Goal: Task Accomplishment & Management: Complete application form

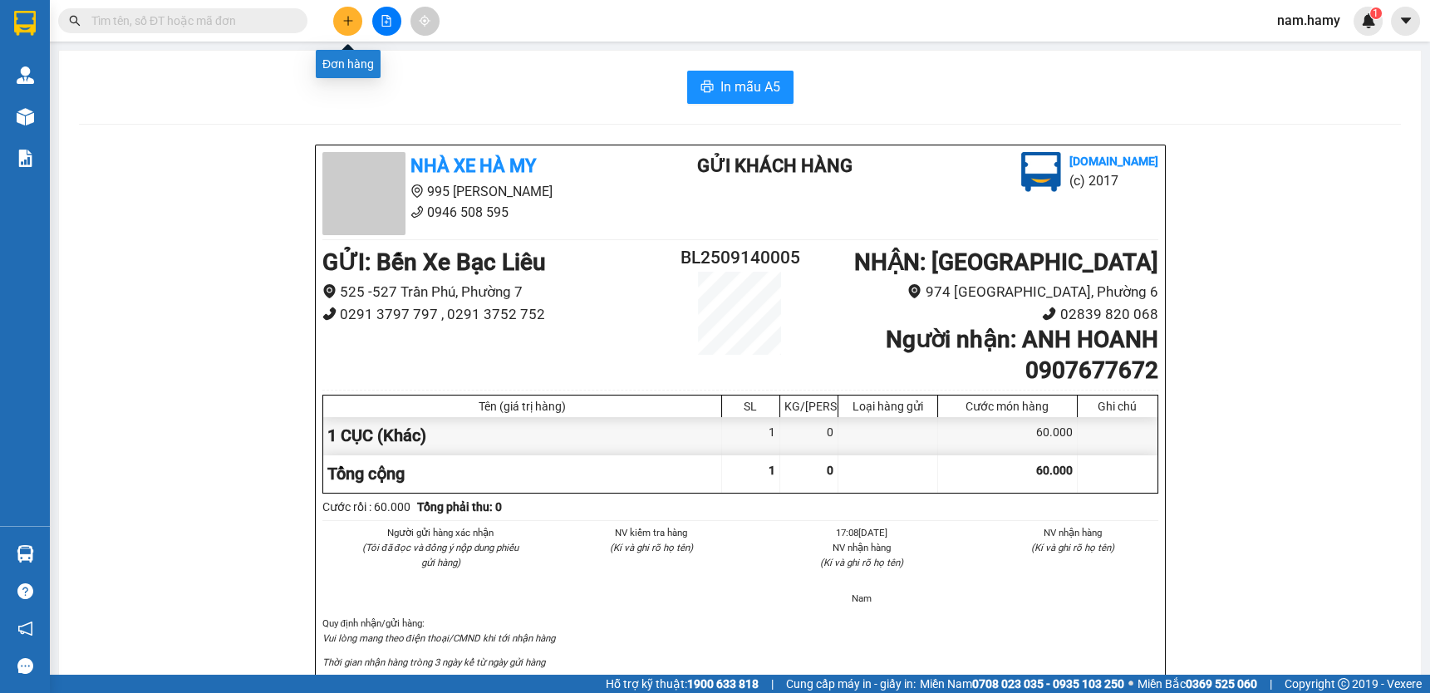
click at [348, 23] on icon "plus" at bounding box center [347, 20] width 1 height 9
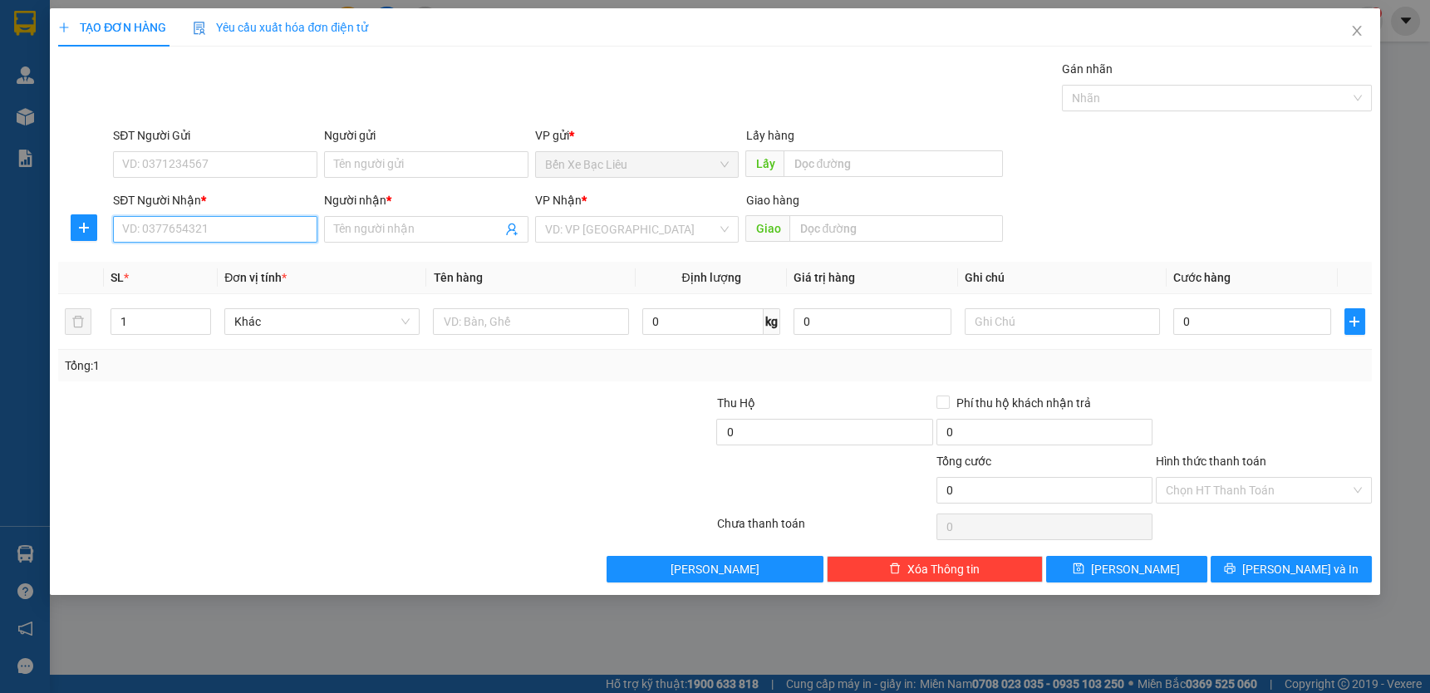
click at [293, 239] on input "SĐT Người Nhận *" at bounding box center [215, 229] width 204 height 27
type input "0909771203"
drag, startPoint x: 175, startPoint y: 258, endPoint x: 370, endPoint y: 145, distance: 224.5
click at [184, 254] on div "0909771203 - 10 LỢI" at bounding box center [215, 262] width 184 height 18
type input "10 LỢI"
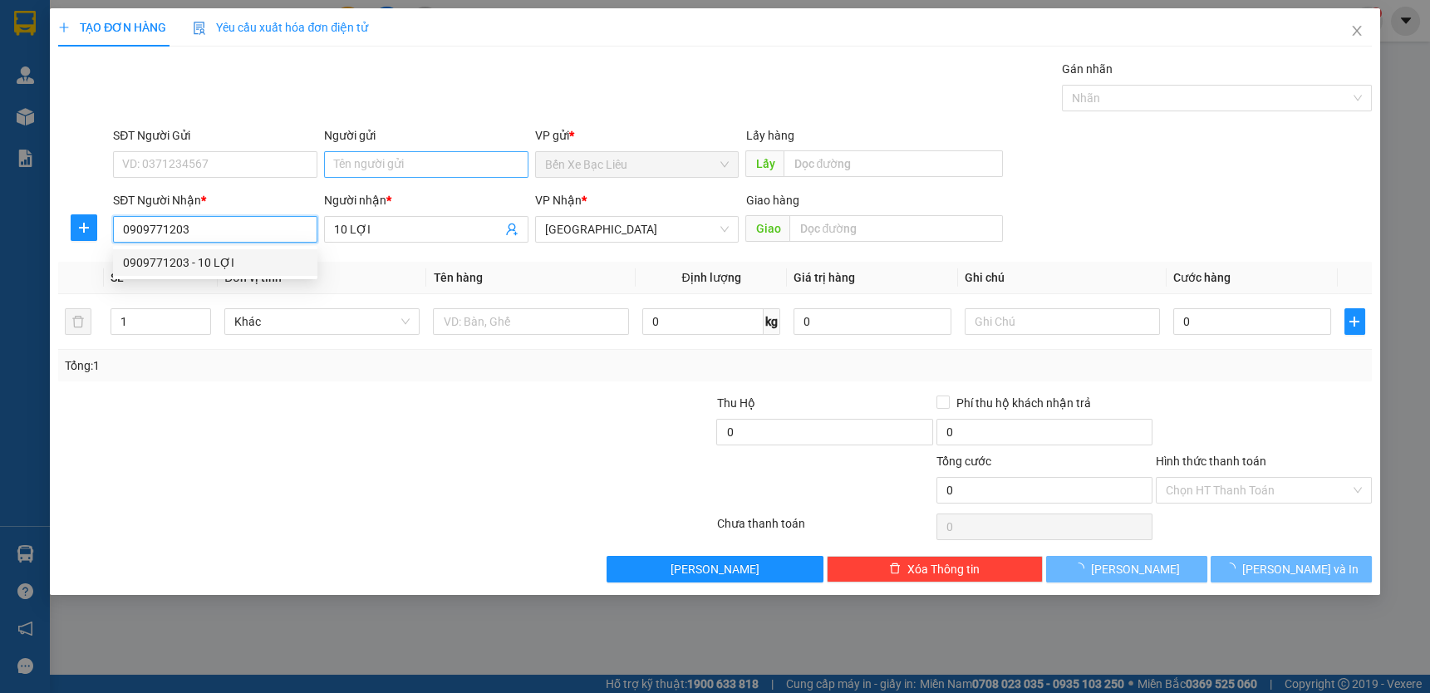
type input "40.000"
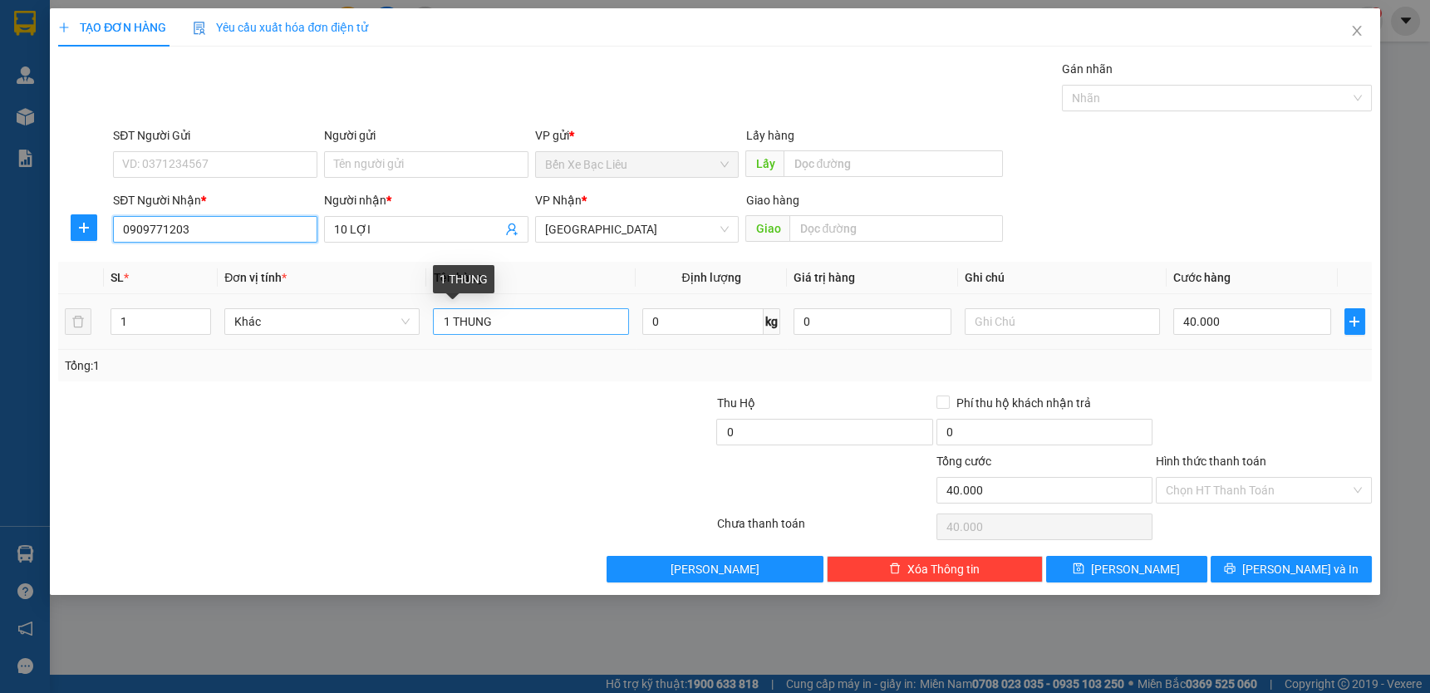
type input "0909771203"
drag, startPoint x: 528, startPoint y: 324, endPoint x: 606, endPoint y: 332, distance: 78.6
click at [535, 325] on input "1 THUNG" at bounding box center [530, 321] width 195 height 27
type input "1 BỌC"
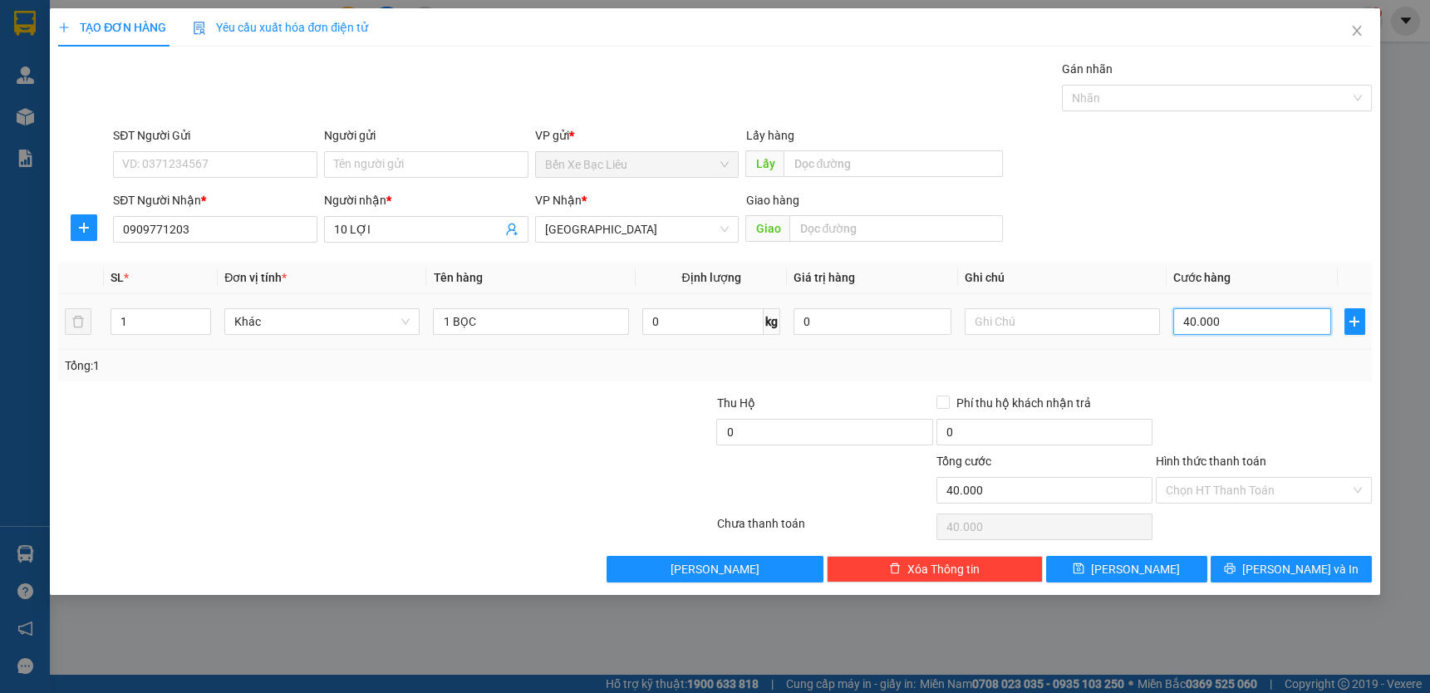
click at [1255, 308] on input "40.000" at bounding box center [1252, 321] width 158 height 27
type input "0"
click at [1181, 321] on input "0" at bounding box center [1252, 321] width 158 height 27
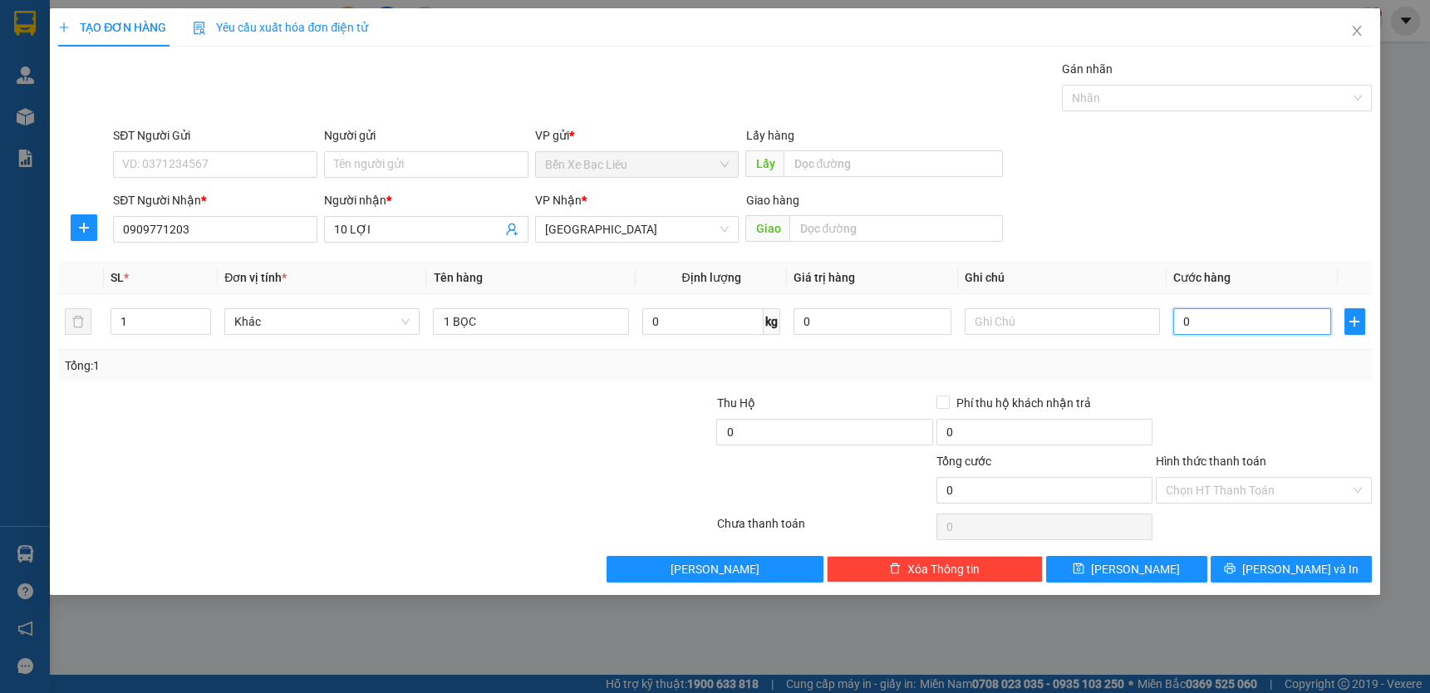
type input "30"
type input "30.000"
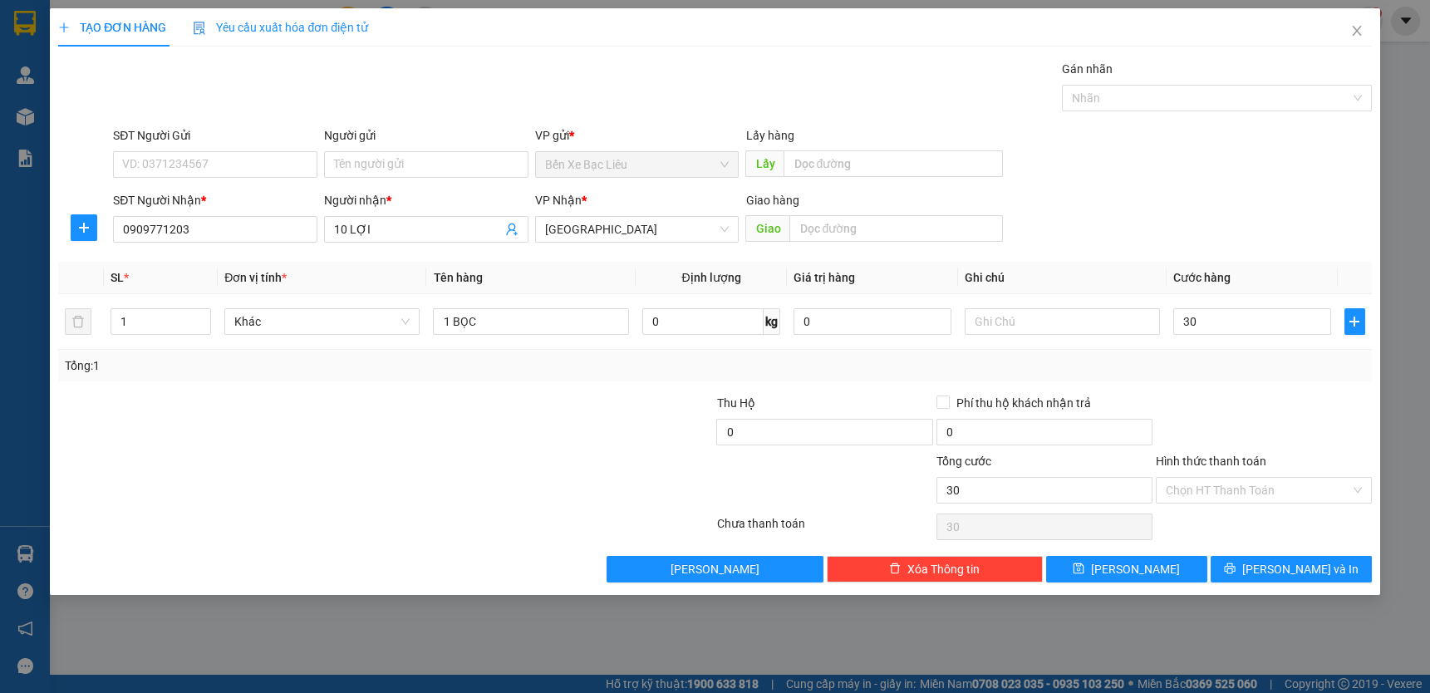
type input "30.000"
drag, startPoint x: 1266, startPoint y: 364, endPoint x: 1079, endPoint y: 327, distance: 191.5
click at [1266, 365] on div "Tổng: 1" at bounding box center [715, 365] width 1300 height 18
click at [1033, 309] on input "text" at bounding box center [1062, 321] width 195 height 27
type input "TT"
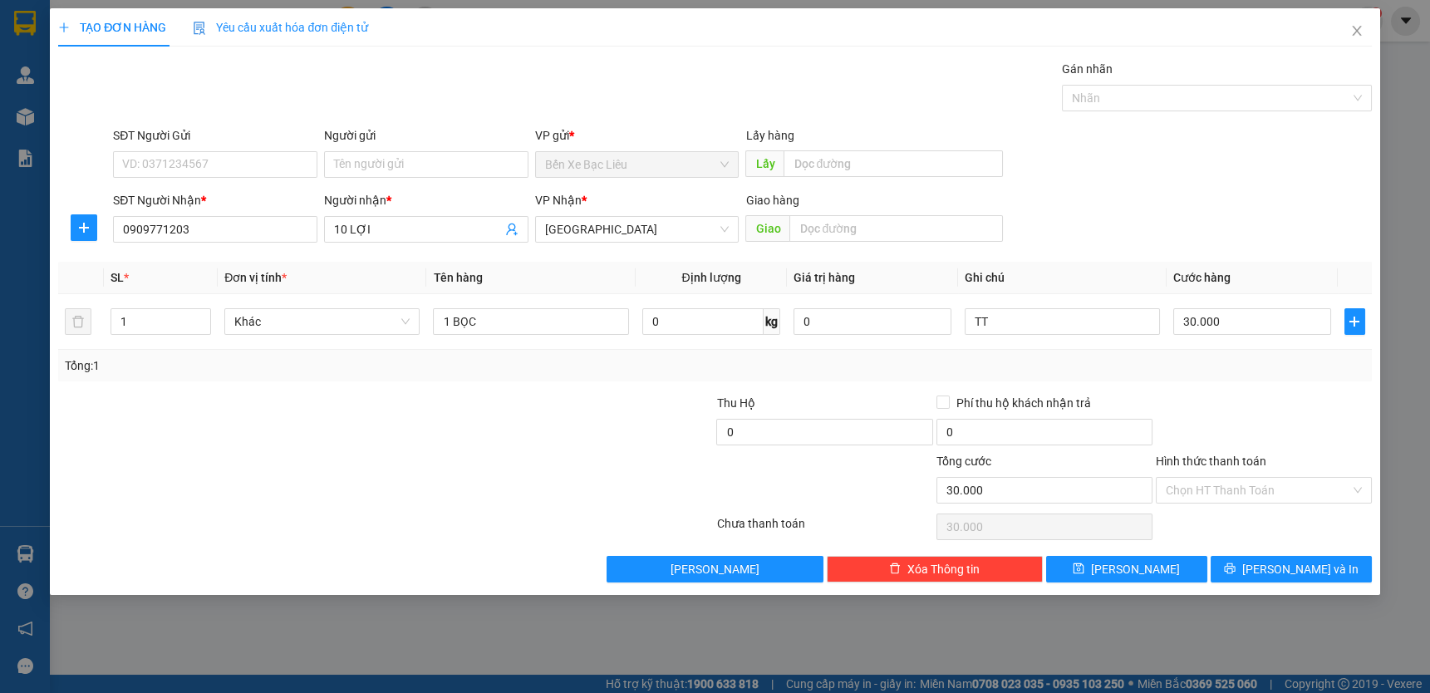
drag, startPoint x: 1229, startPoint y: 400, endPoint x: 1169, endPoint y: 361, distance: 71.0
click at [1230, 400] on div at bounding box center [1263, 423] width 219 height 58
click at [1263, 479] on input "Hình thức thanh toán" at bounding box center [1258, 490] width 184 height 25
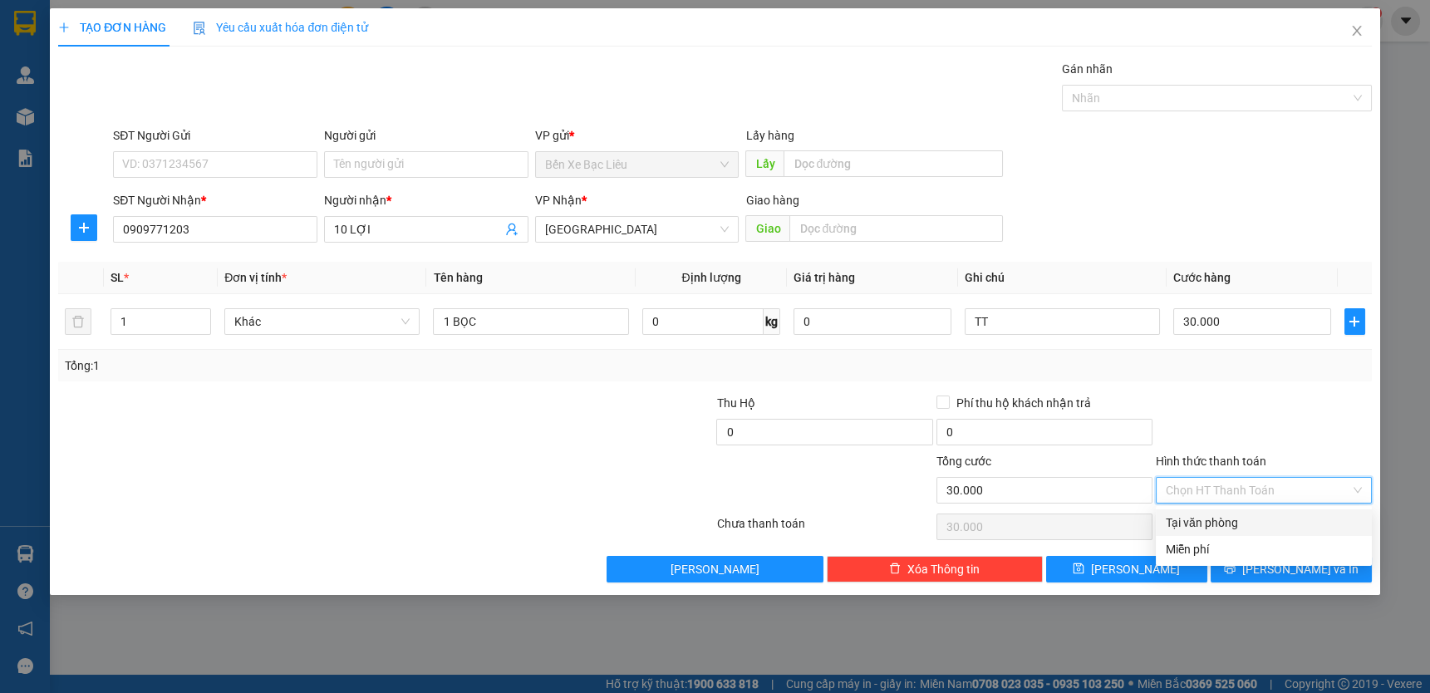
click at [1280, 514] on div "Tại văn phòng" at bounding box center [1264, 522] width 216 height 27
type input "0"
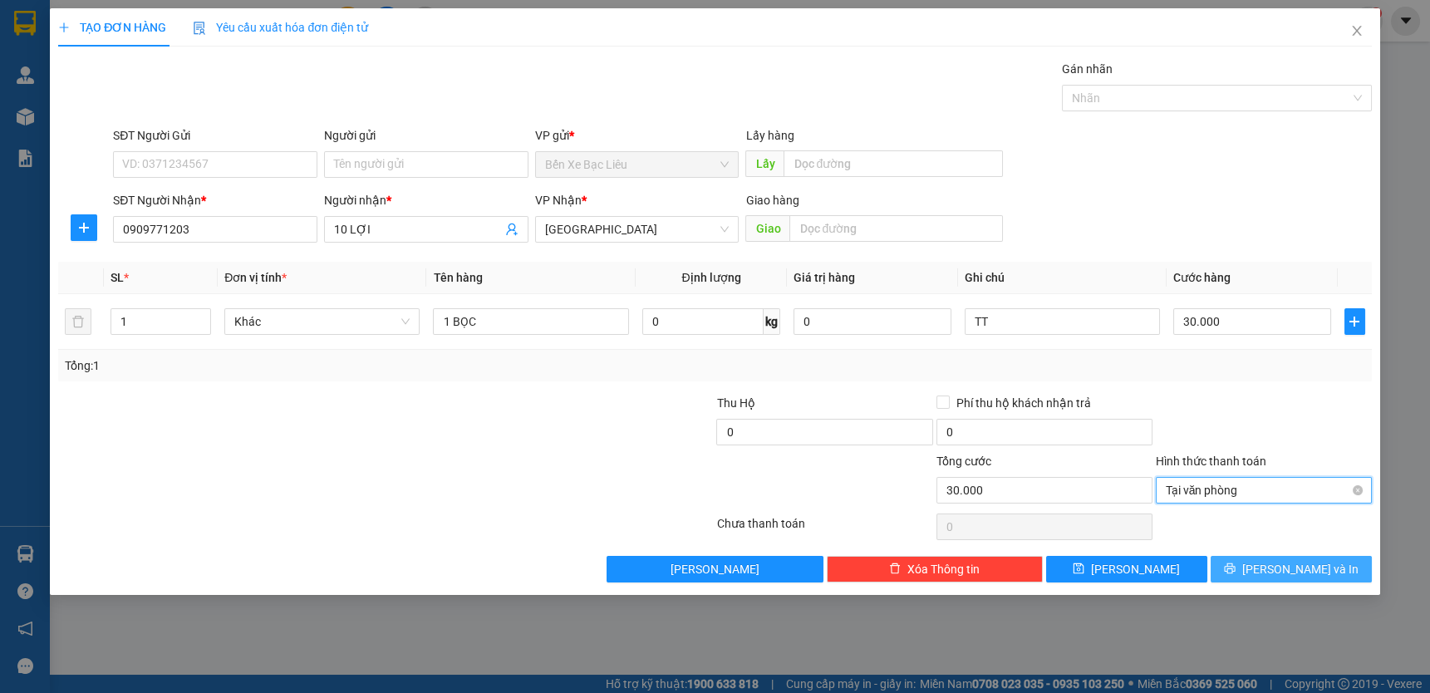
drag, startPoint x: 1326, startPoint y: 557, endPoint x: 1158, endPoint y: 493, distance: 180.4
click at [1319, 557] on button "[PERSON_NAME] và In" at bounding box center [1291, 569] width 161 height 27
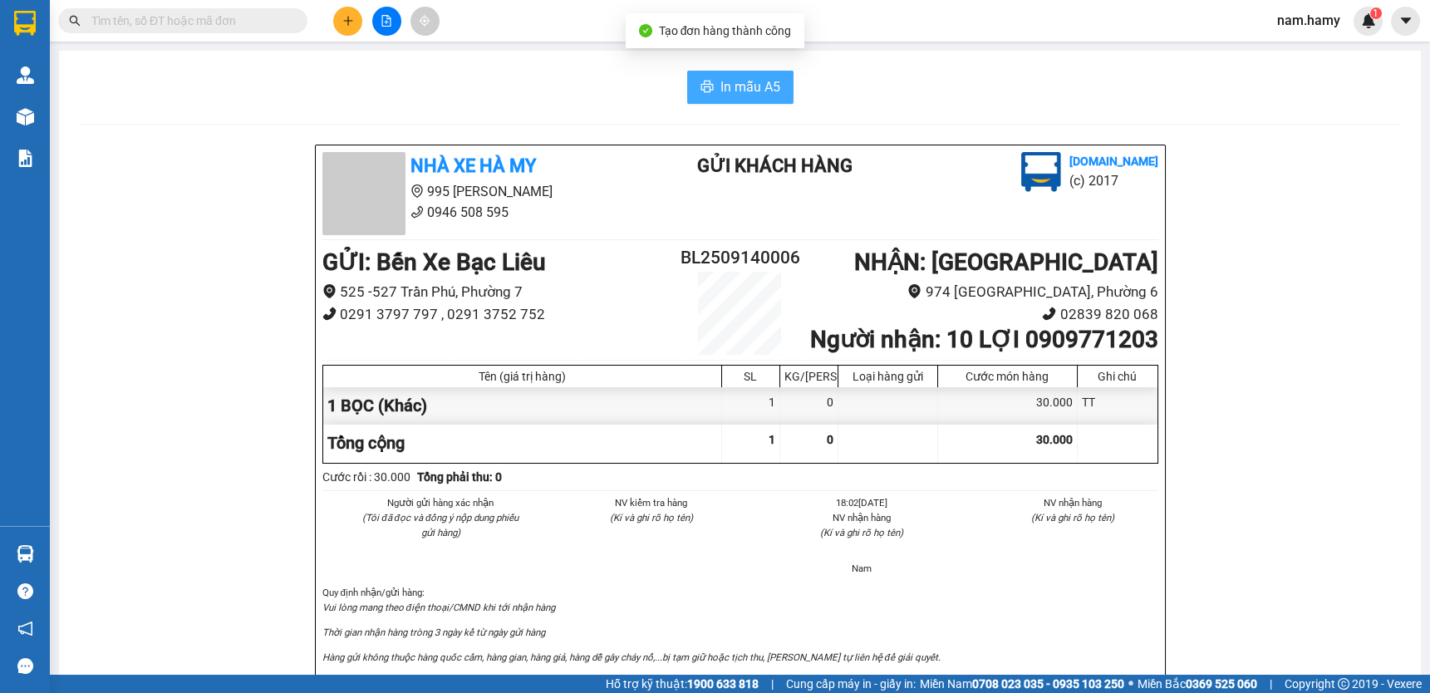
click at [765, 77] on span "In mẫu A5" at bounding box center [750, 86] width 60 height 21
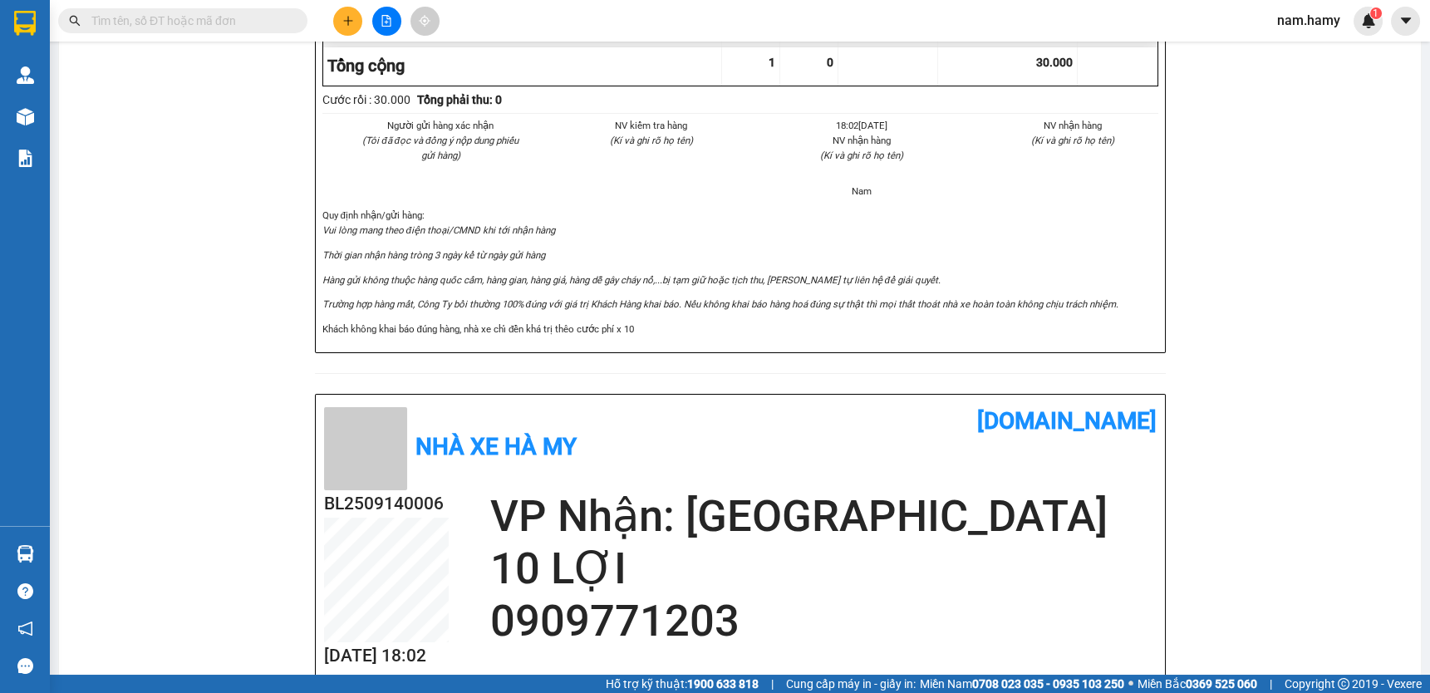
scroll to position [75, 0]
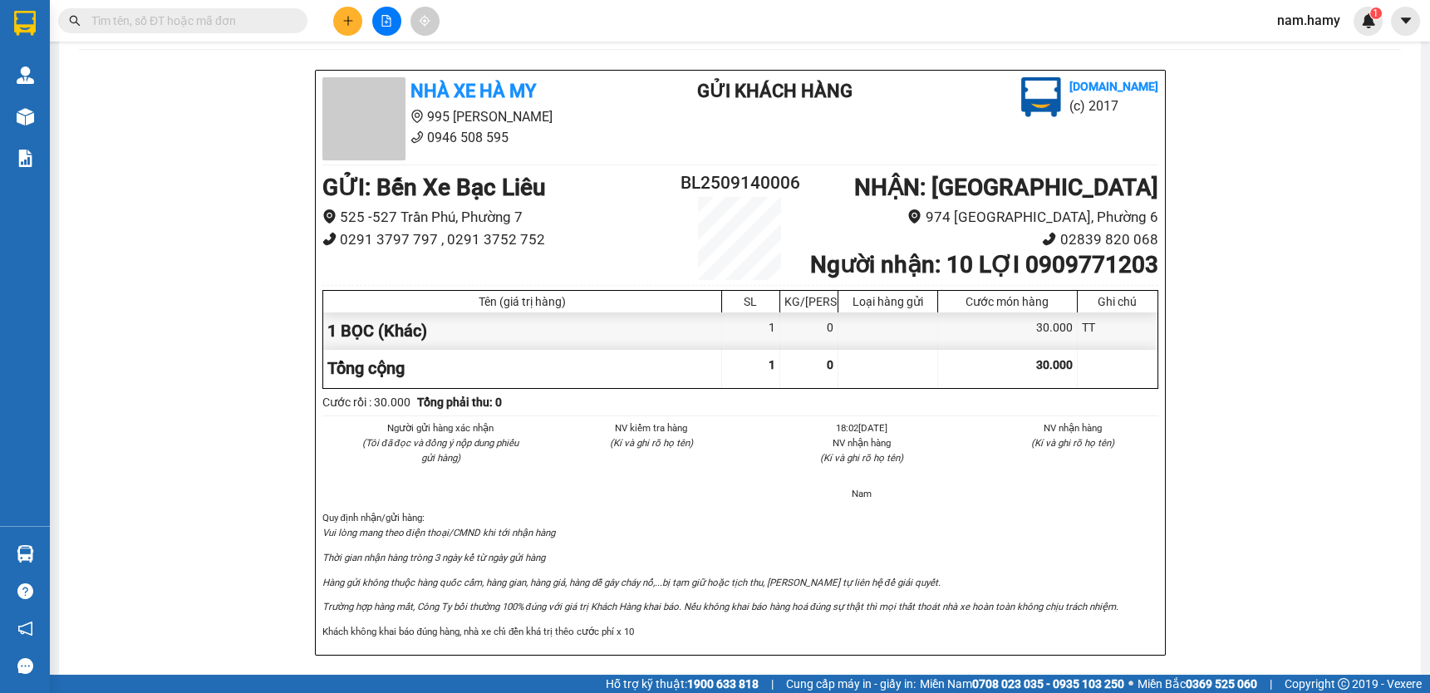
click at [347, 17] on icon "plus" at bounding box center [348, 21] width 12 height 12
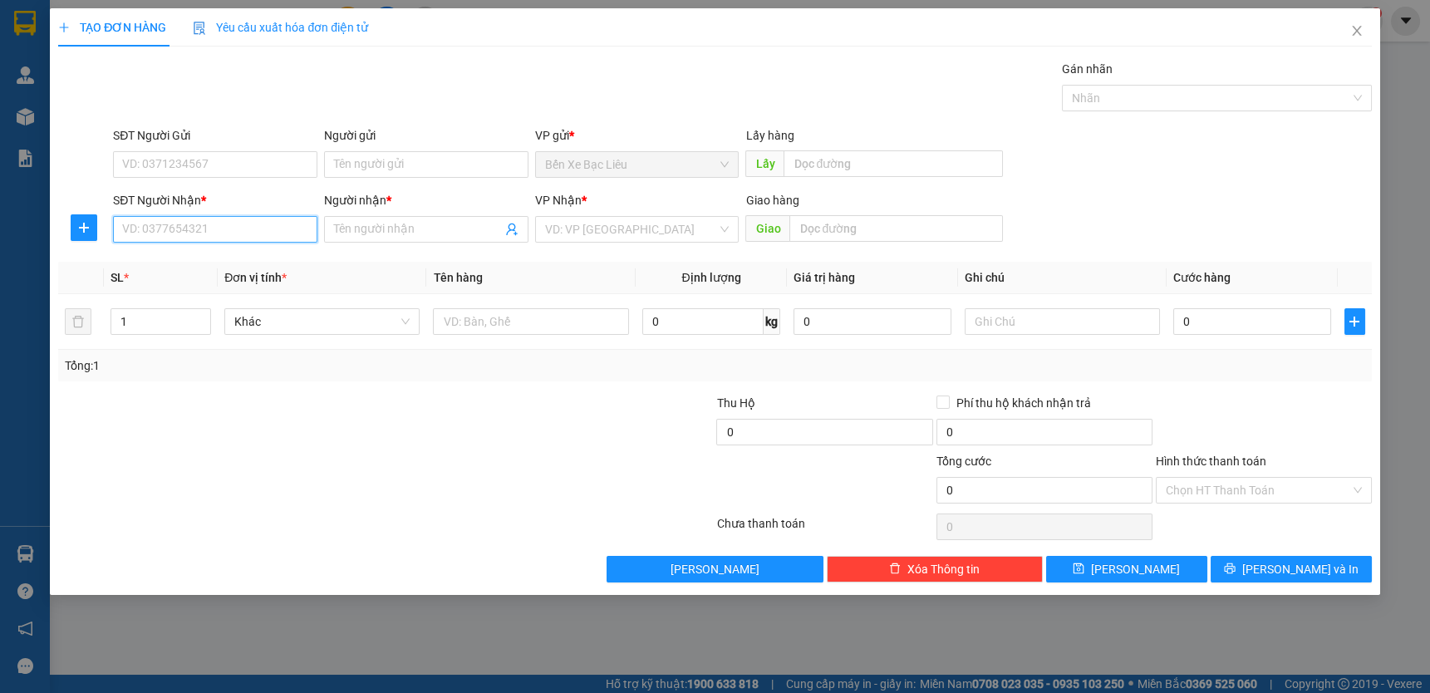
click at [260, 221] on input "SĐT Người Nhận *" at bounding box center [215, 229] width 204 height 27
type input "0913939799"
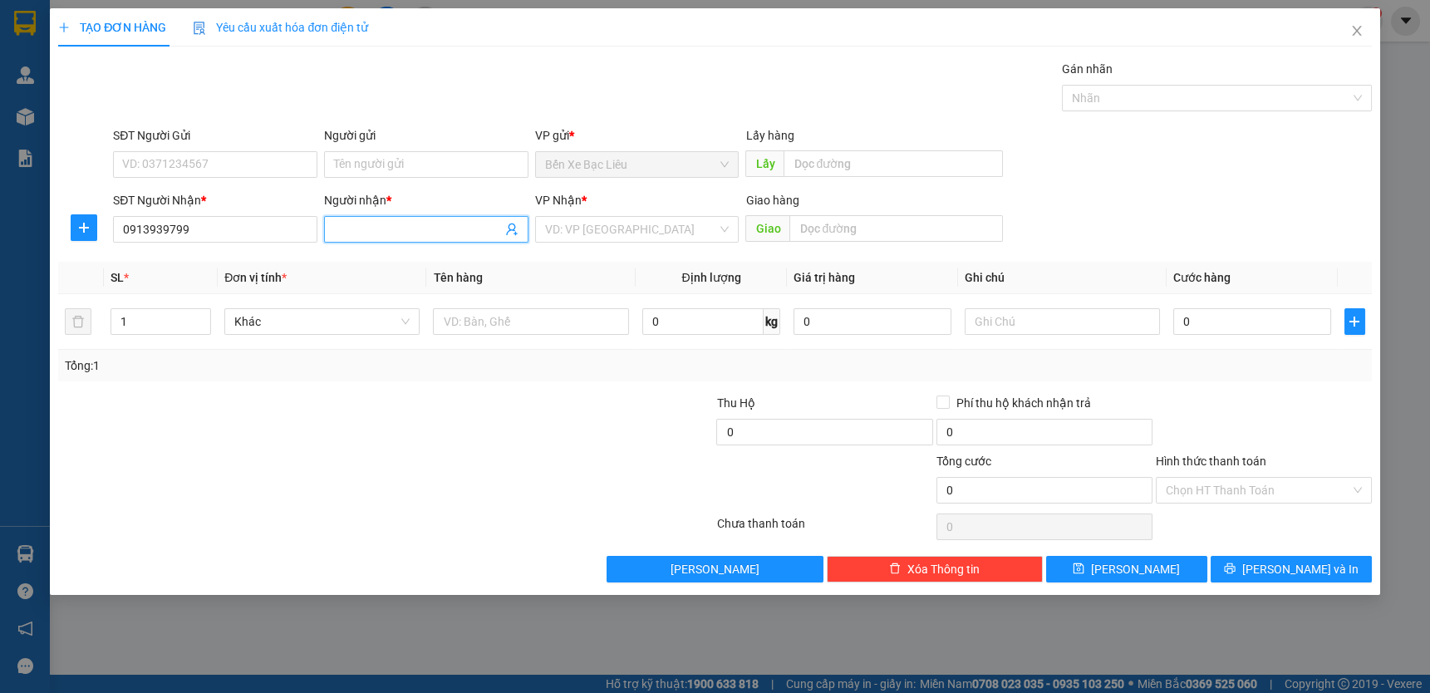
click at [435, 227] on input "Người nhận *" at bounding box center [418, 229] width 168 height 18
type input "ANH PHÚC"
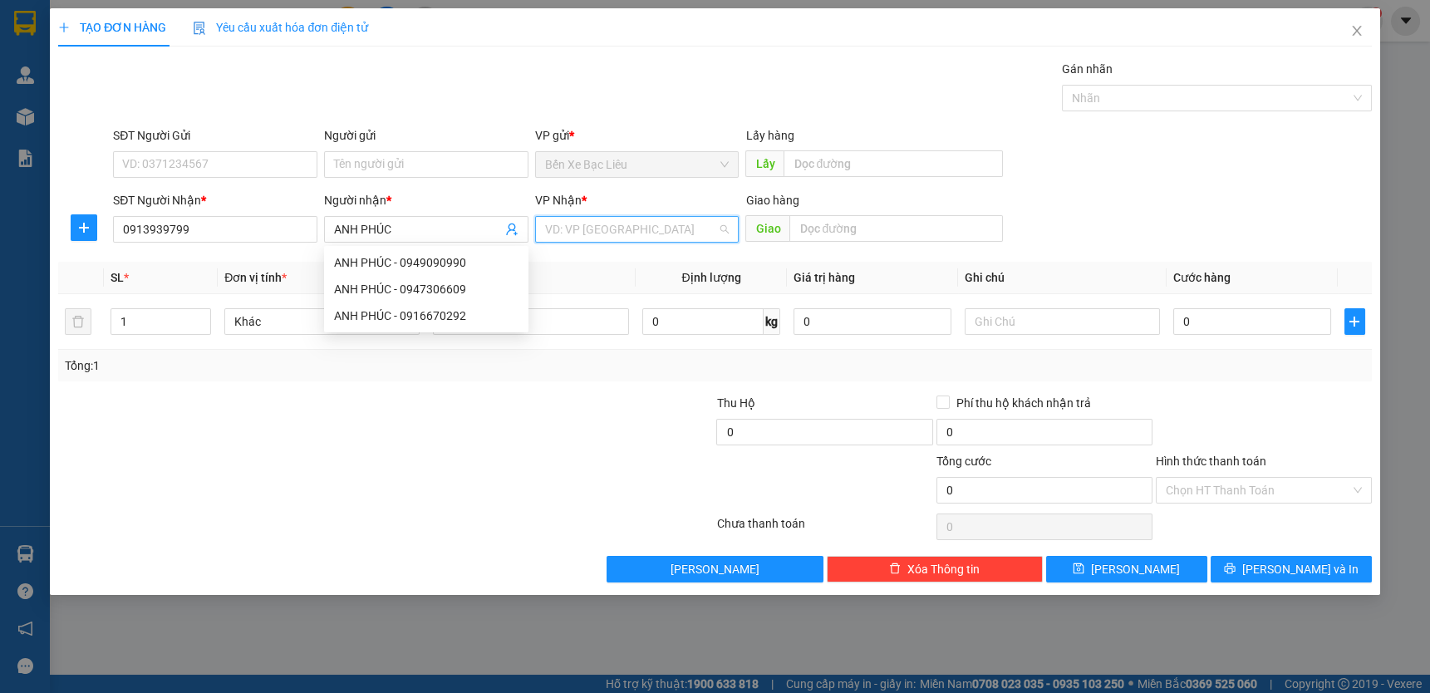
click at [585, 237] on input "search" at bounding box center [631, 229] width 173 height 25
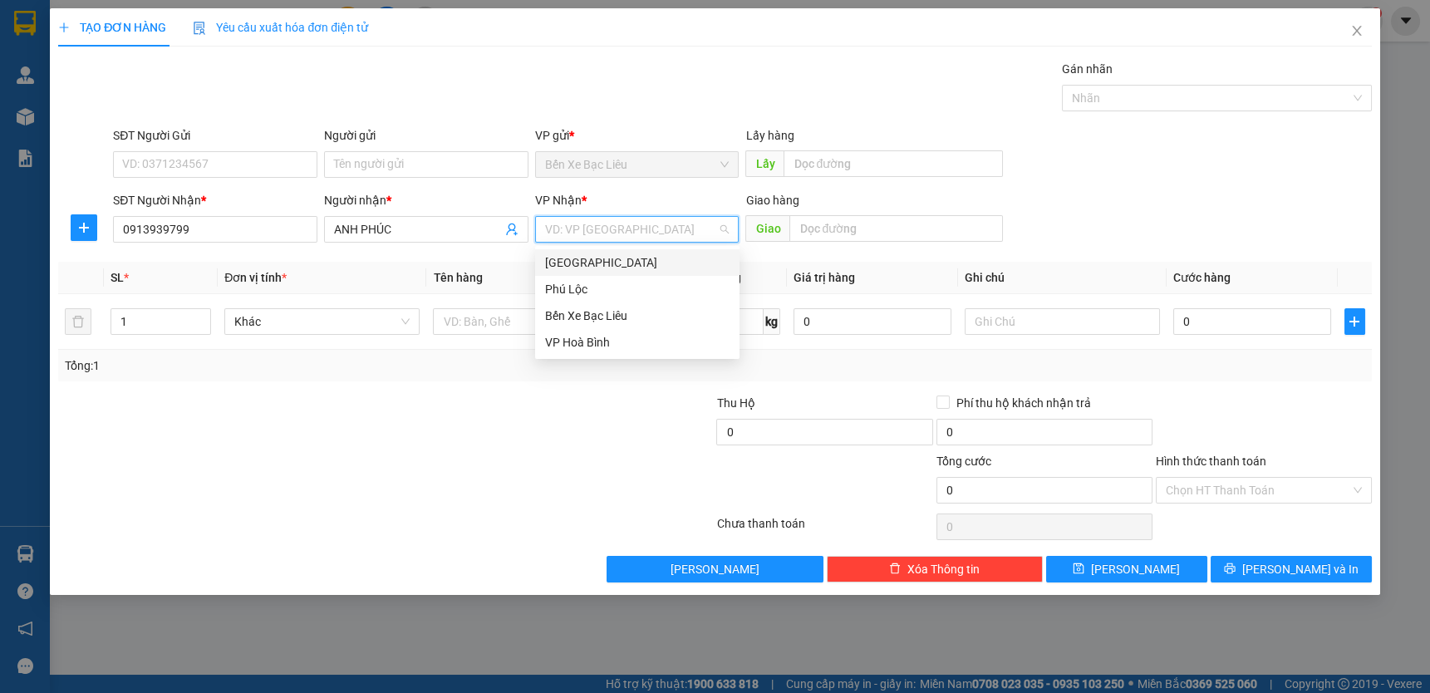
click at [603, 258] on div "[GEOGRAPHIC_DATA]" at bounding box center [637, 262] width 184 height 18
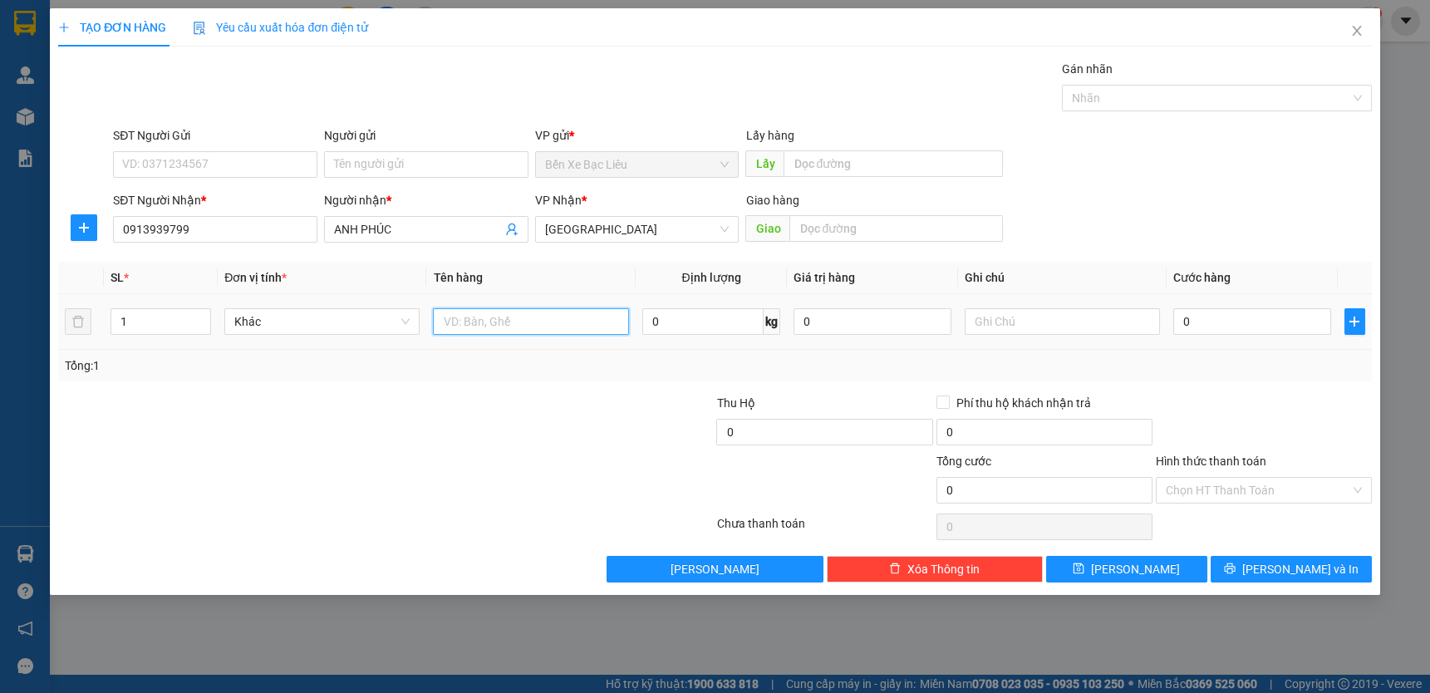
click at [521, 328] on input "text" at bounding box center [530, 321] width 195 height 27
type input "2 THÙNG"
click at [143, 315] on input "1" at bounding box center [160, 321] width 99 height 25
type input "2"
click at [1036, 327] on input "text" at bounding box center [1062, 321] width 195 height 27
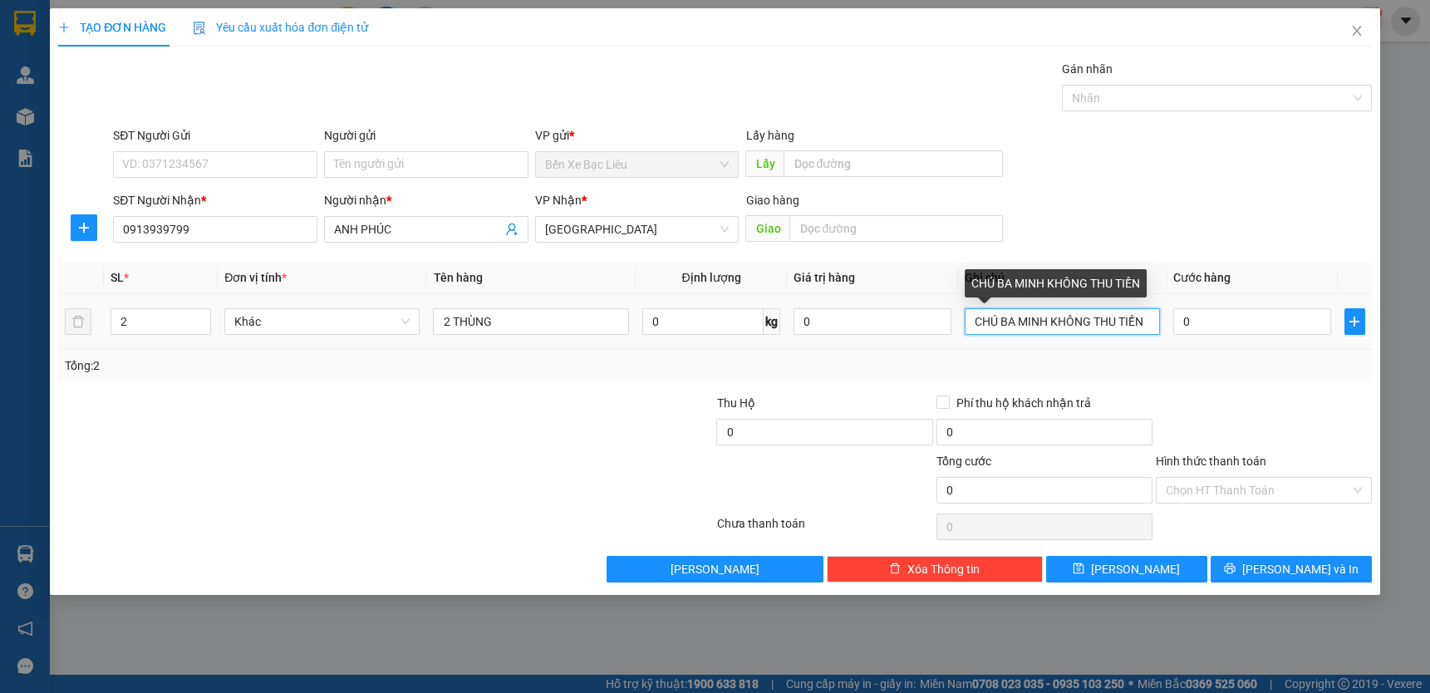
click at [1049, 322] on input "CHÚ BA MINH KHÔNG THU TIỀN" at bounding box center [1062, 321] width 195 height 27
type input "CHÚ BA MINH GỬI KHÔNG THU TIỀN"
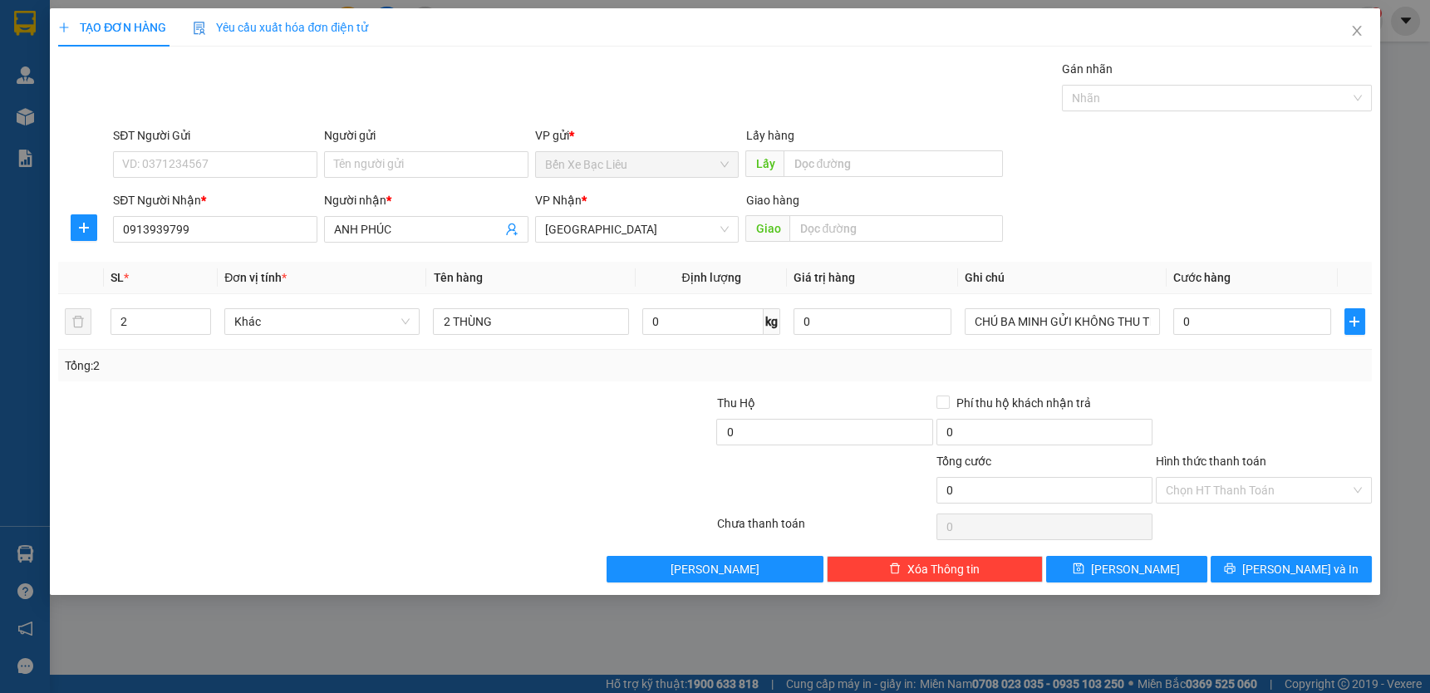
click at [1274, 401] on div at bounding box center [1263, 423] width 219 height 58
click at [1274, 479] on input "Hình thức thanh toán" at bounding box center [1258, 490] width 184 height 25
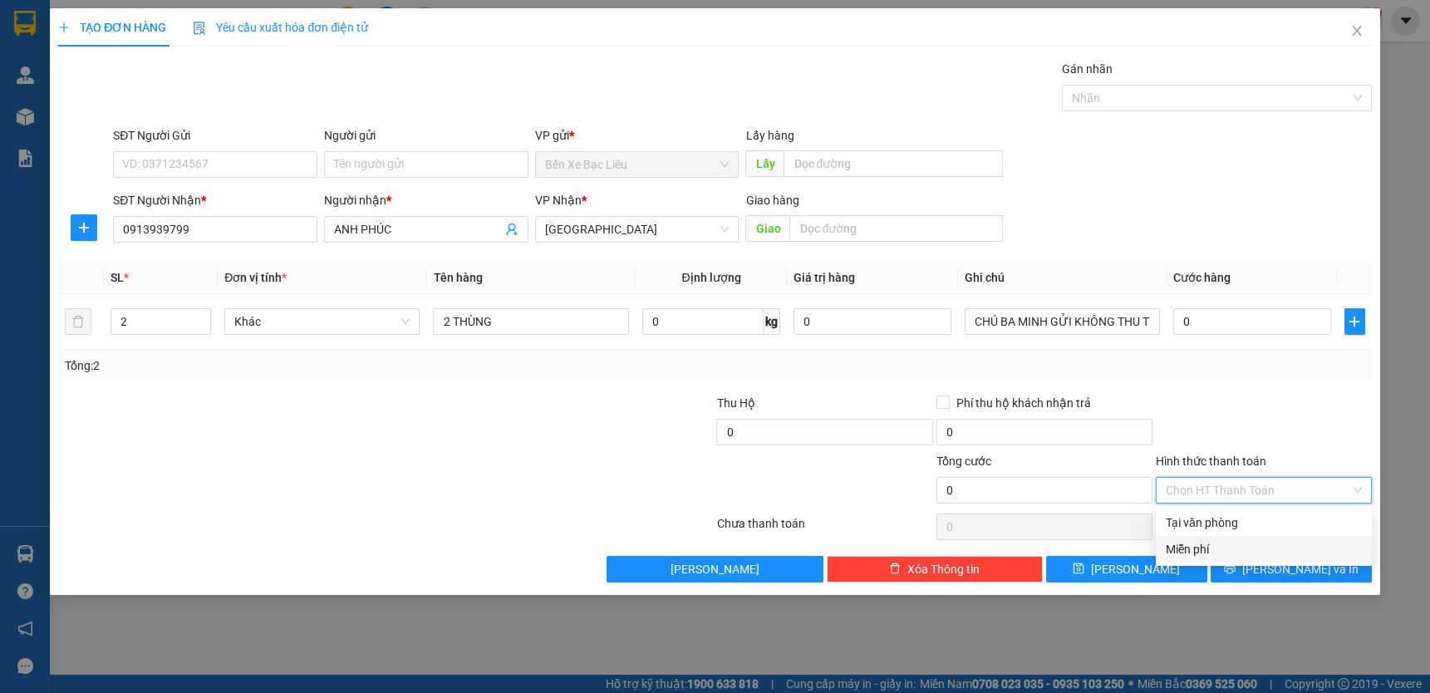
click at [1257, 549] on div "Miễn phí" at bounding box center [1264, 549] width 196 height 18
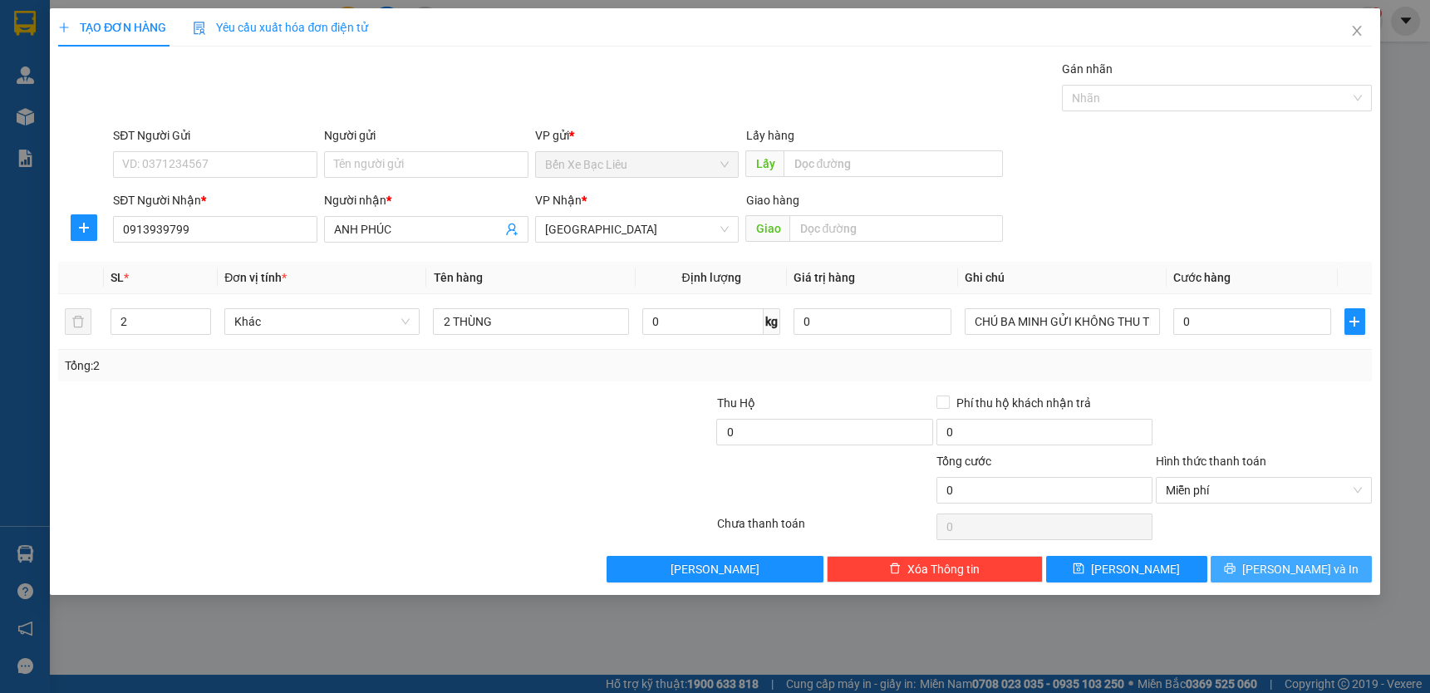
click at [1291, 571] on span "[PERSON_NAME] và In" at bounding box center [1300, 569] width 116 height 18
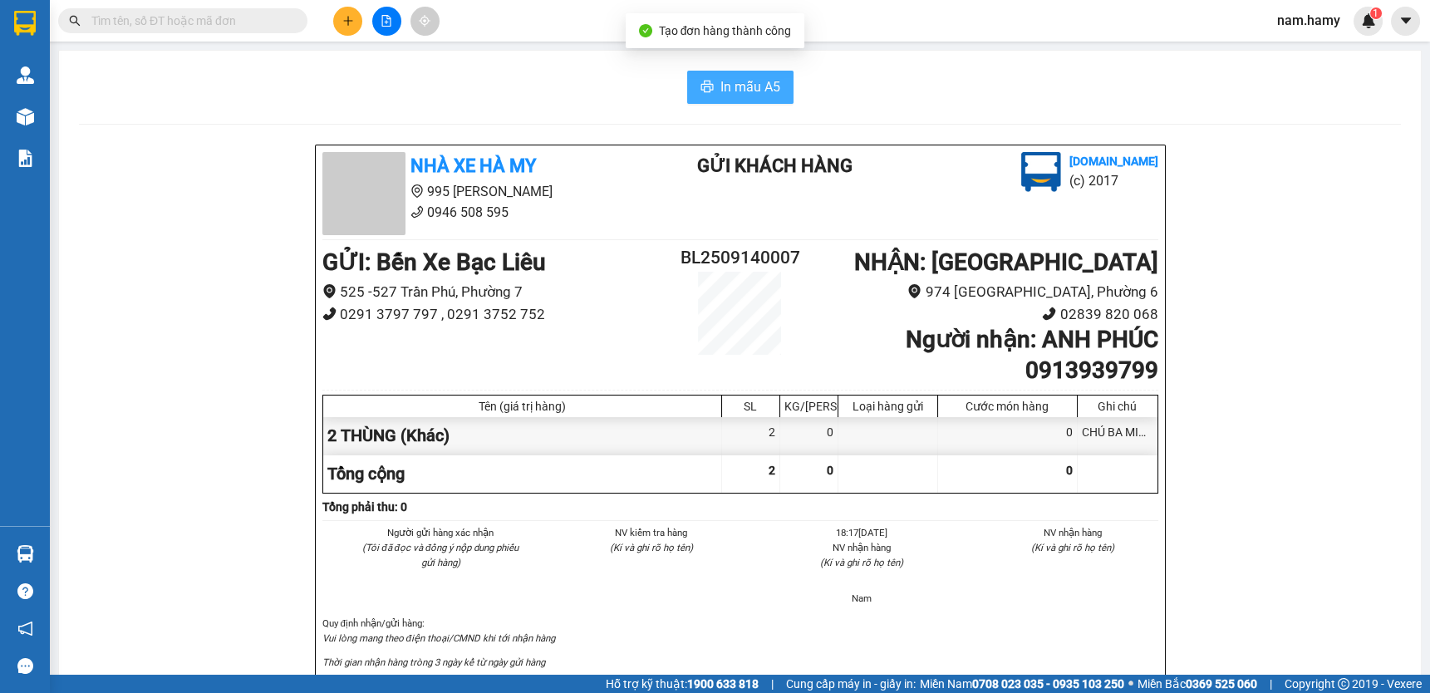
drag, startPoint x: 743, startPoint y: 75, endPoint x: 900, endPoint y: 43, distance: 160.2
click at [745, 75] on button "In mẫu A5" at bounding box center [740, 87] width 106 height 33
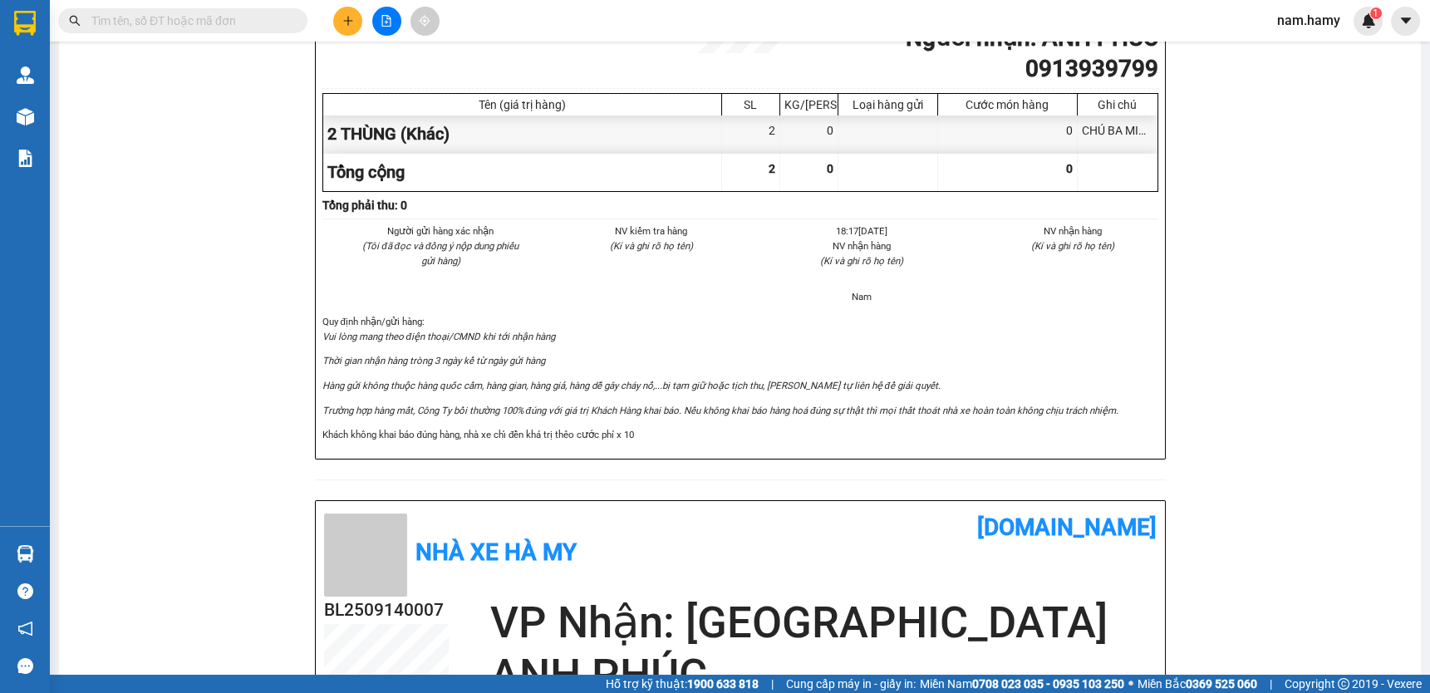
scroll to position [377, 0]
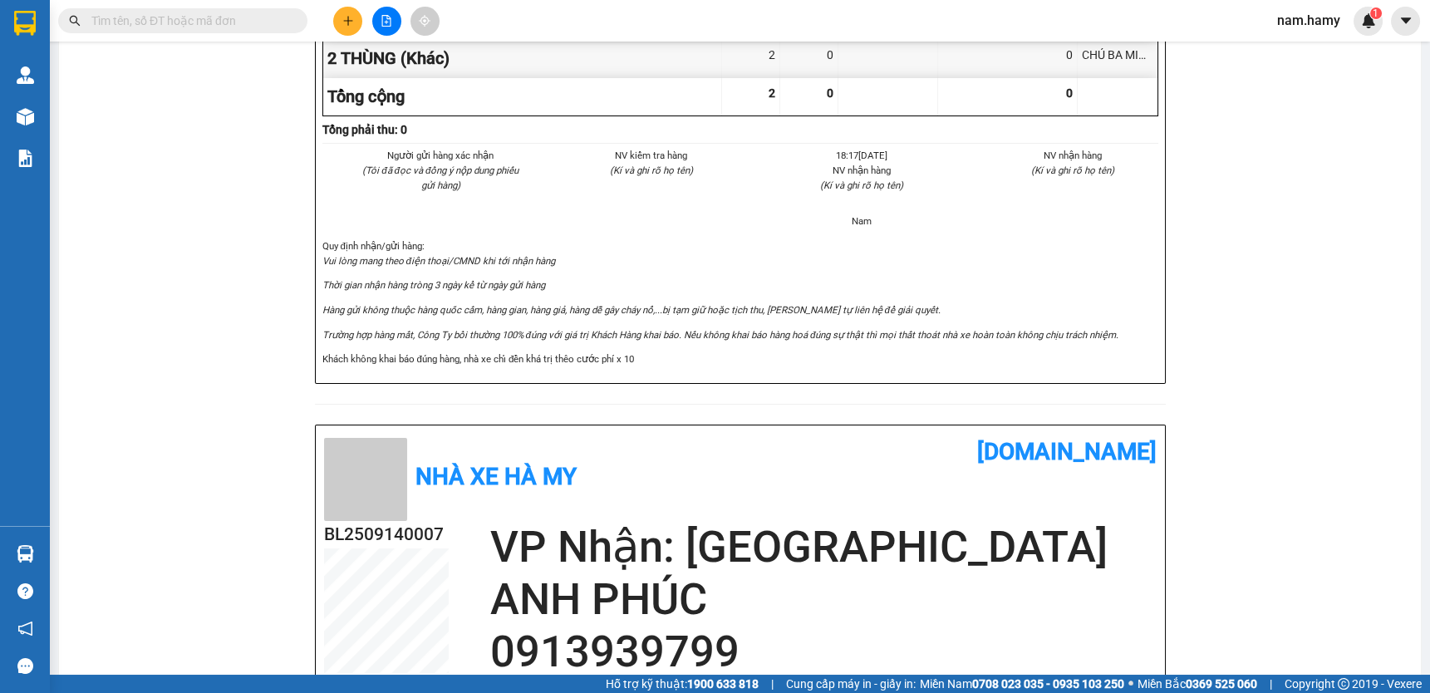
click at [351, 33] on button at bounding box center [347, 21] width 29 height 29
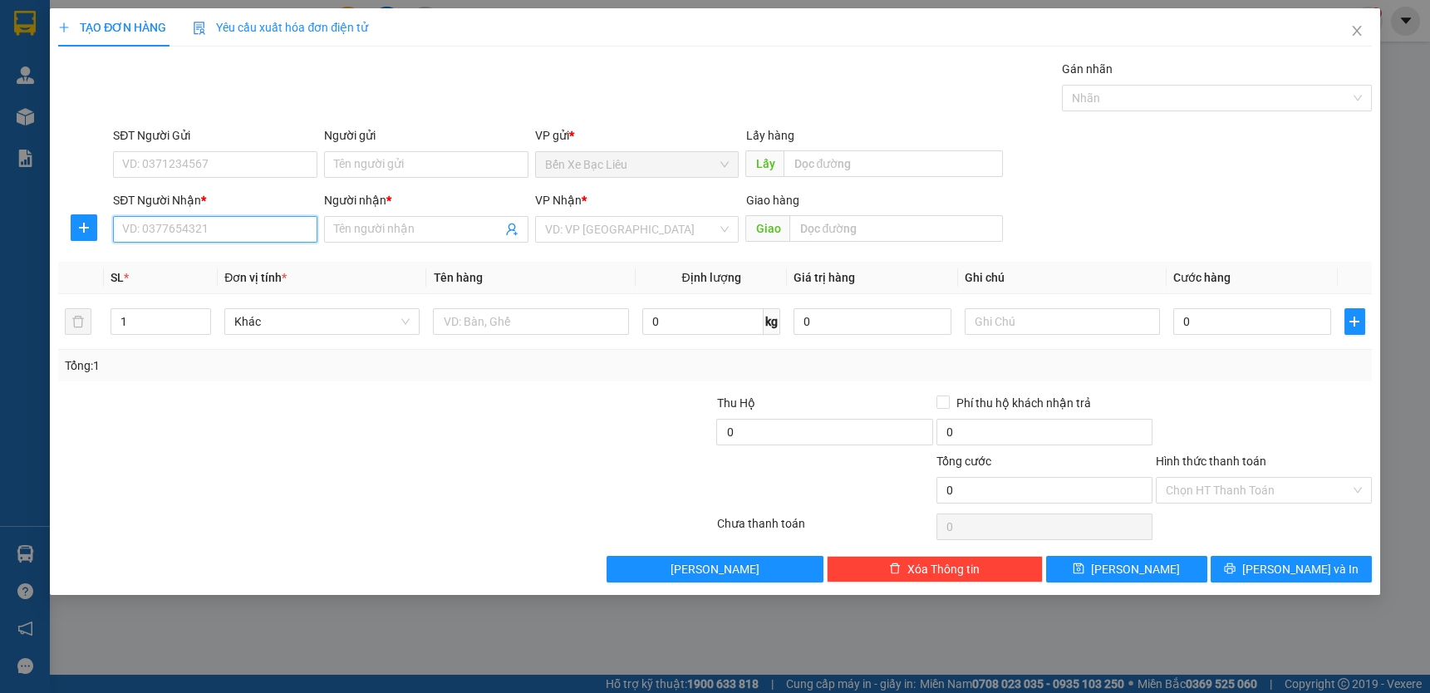
click at [258, 239] on input "SĐT Người Nhận *" at bounding box center [215, 229] width 204 height 27
type input "0834554236"
click at [447, 227] on input "Người nhận *" at bounding box center [418, 229] width 168 height 18
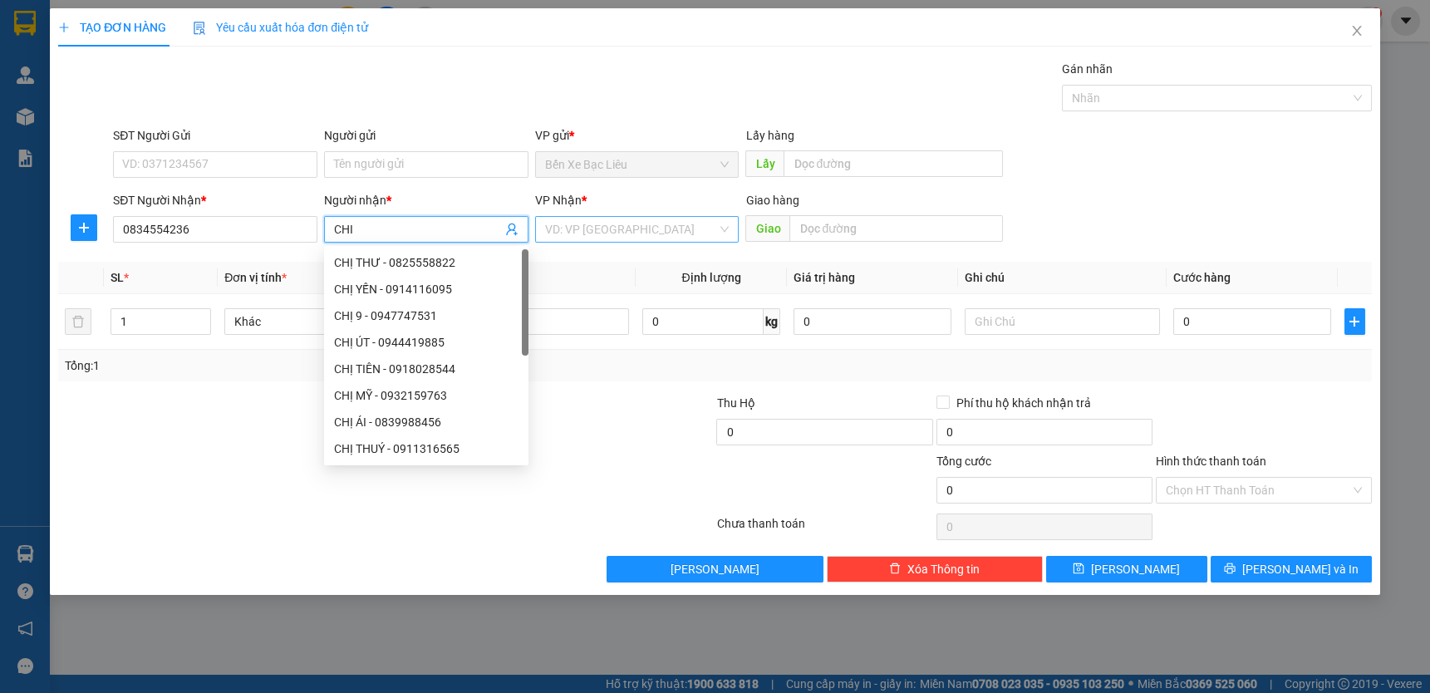
type input "CHI"
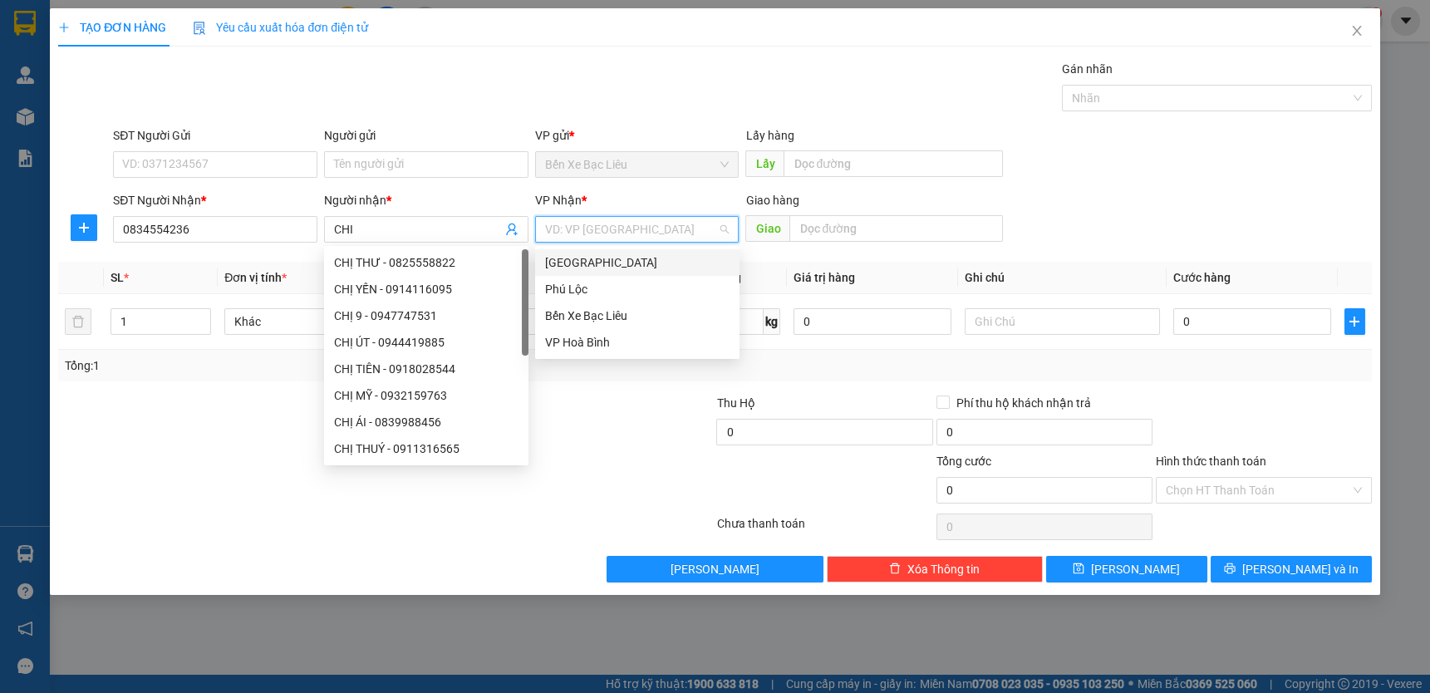
click at [690, 235] on input "search" at bounding box center [631, 229] width 173 height 25
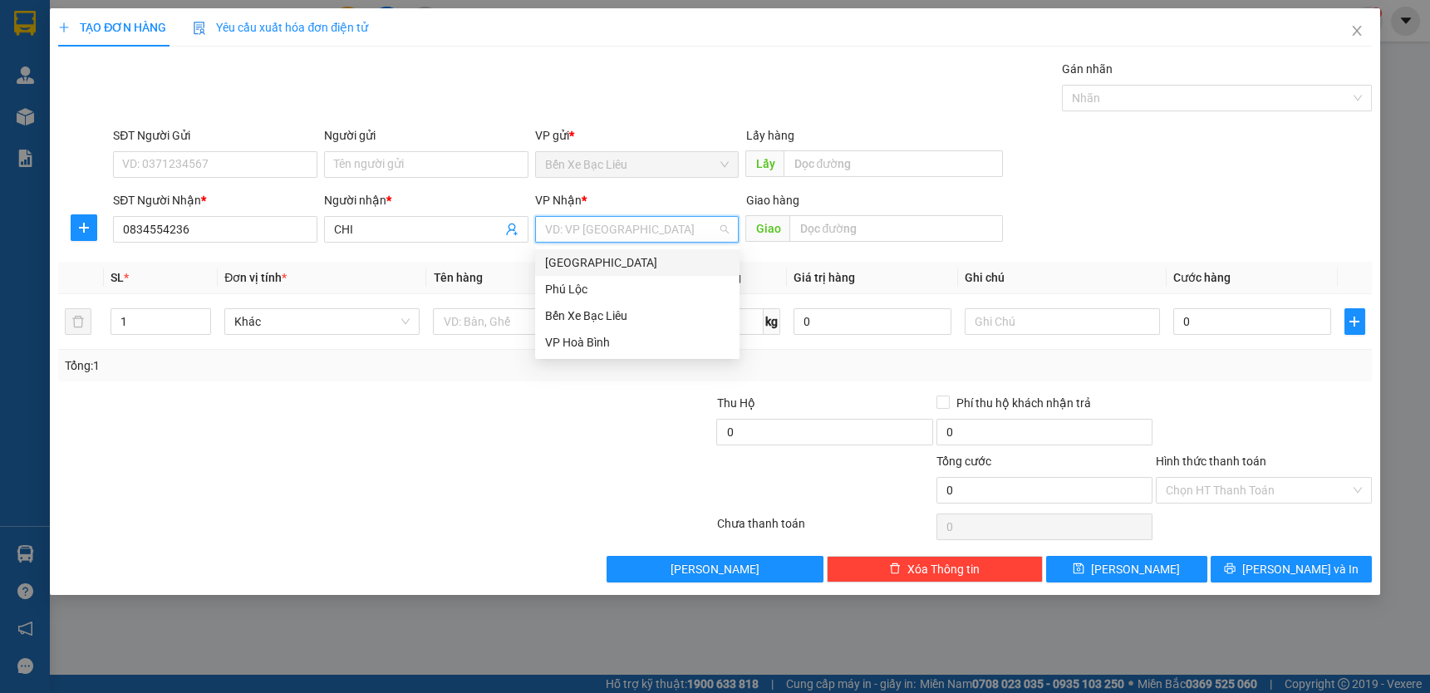
click at [693, 261] on div "[GEOGRAPHIC_DATA]" at bounding box center [637, 262] width 184 height 18
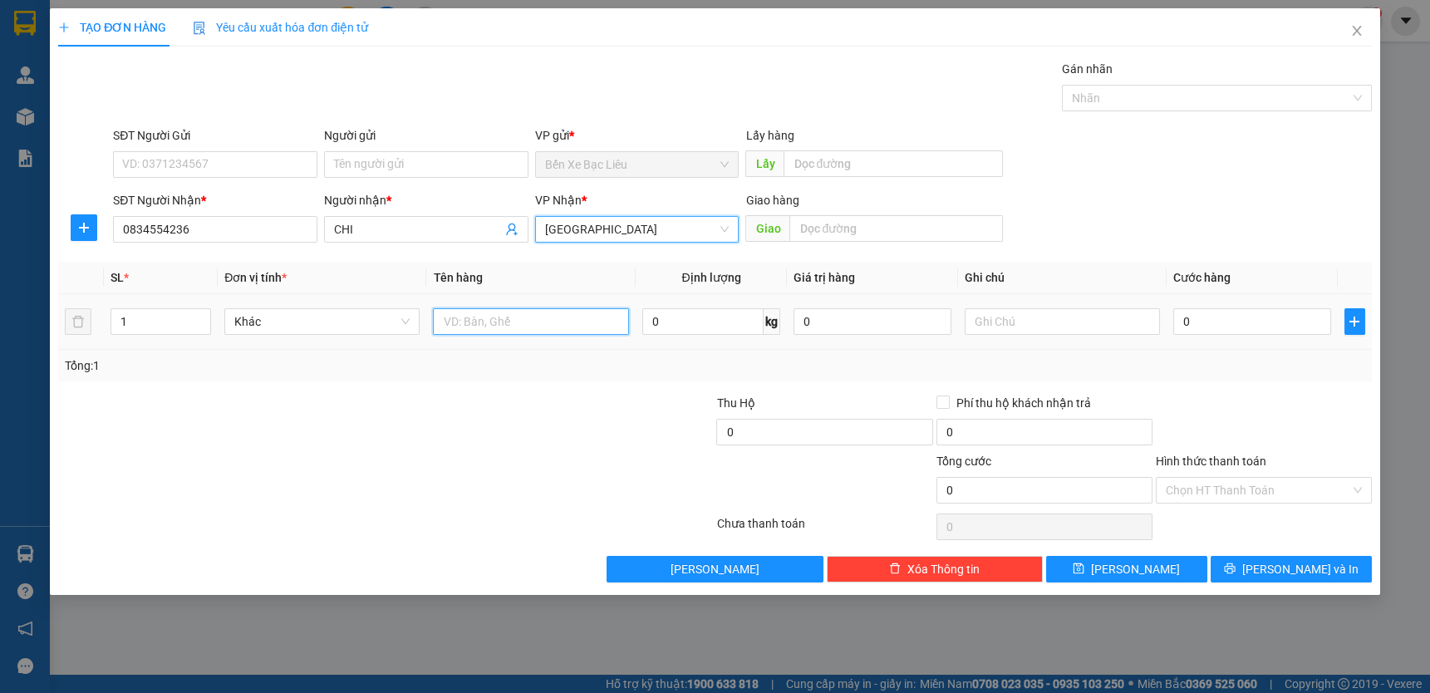
click at [536, 315] on input "text" at bounding box center [530, 321] width 195 height 27
type input "1 THÙNG"
click at [1175, 322] on input "0" at bounding box center [1252, 321] width 158 height 27
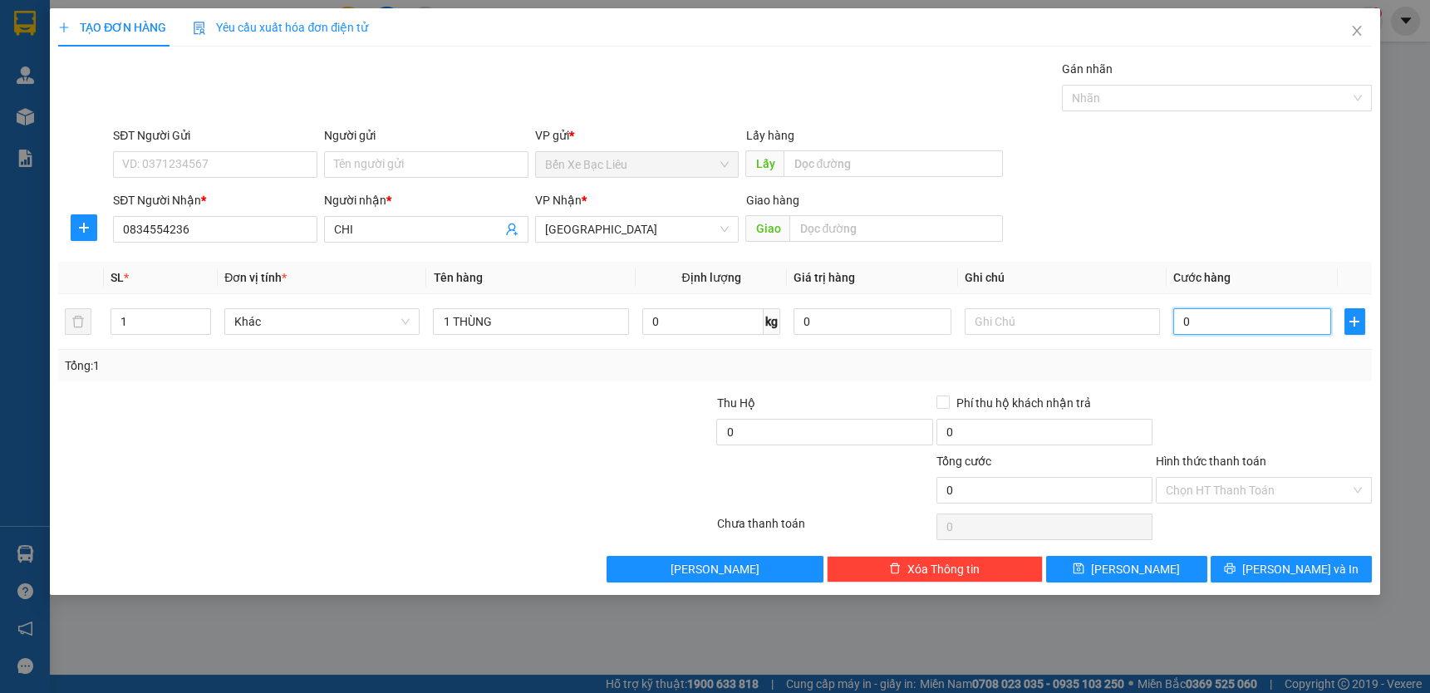
type input "5"
type input "5.000"
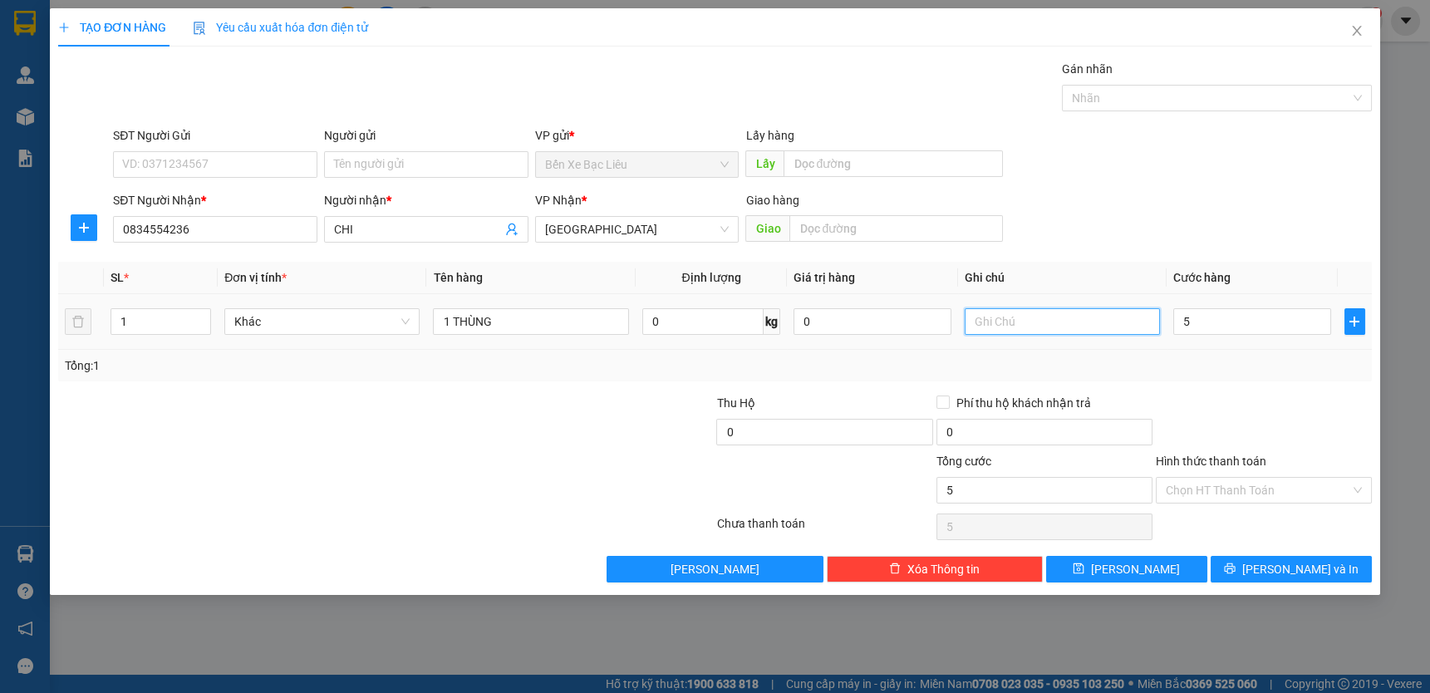
type input "5.000"
click at [1035, 322] on input "text" at bounding box center [1062, 321] width 195 height 27
type input "YẾN"
click at [1222, 317] on input "5.000" at bounding box center [1252, 321] width 158 height 27
type input "0"
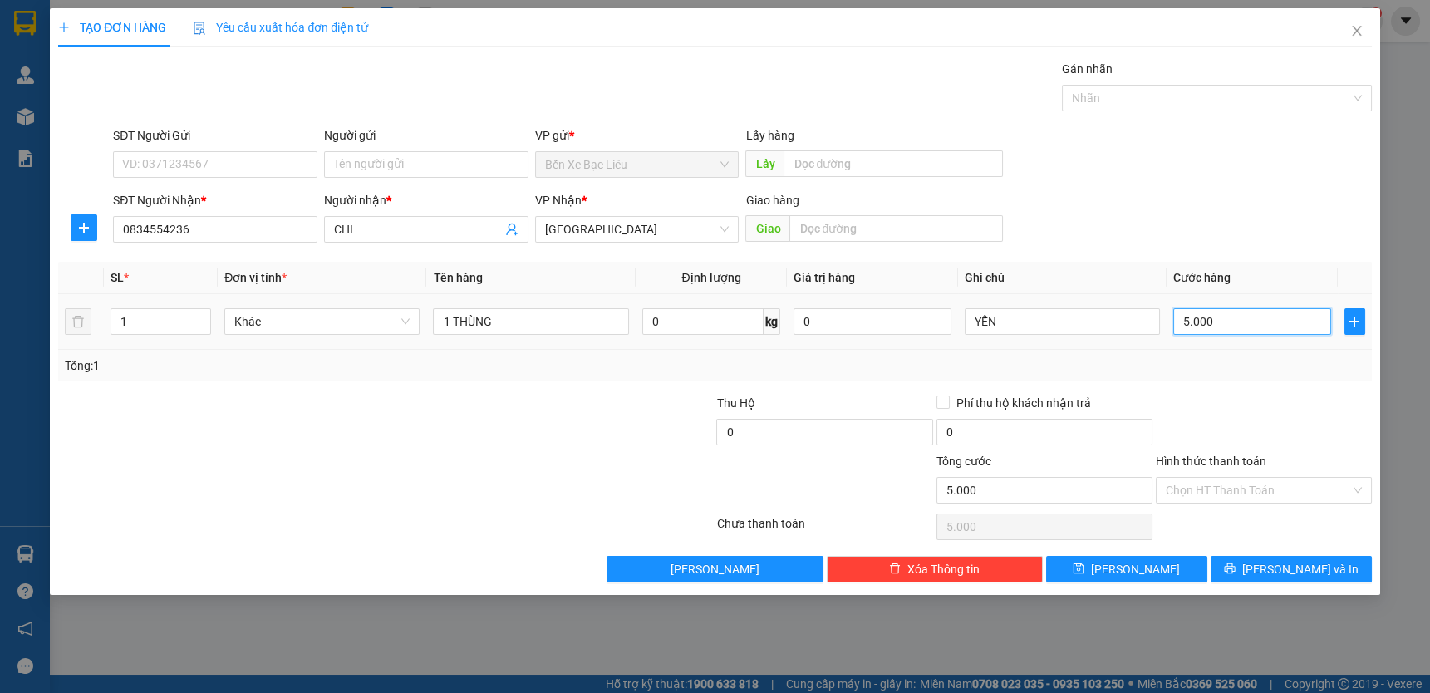
type input "0"
click at [1173, 319] on input "0" at bounding box center [1252, 321] width 158 height 27
type input "80"
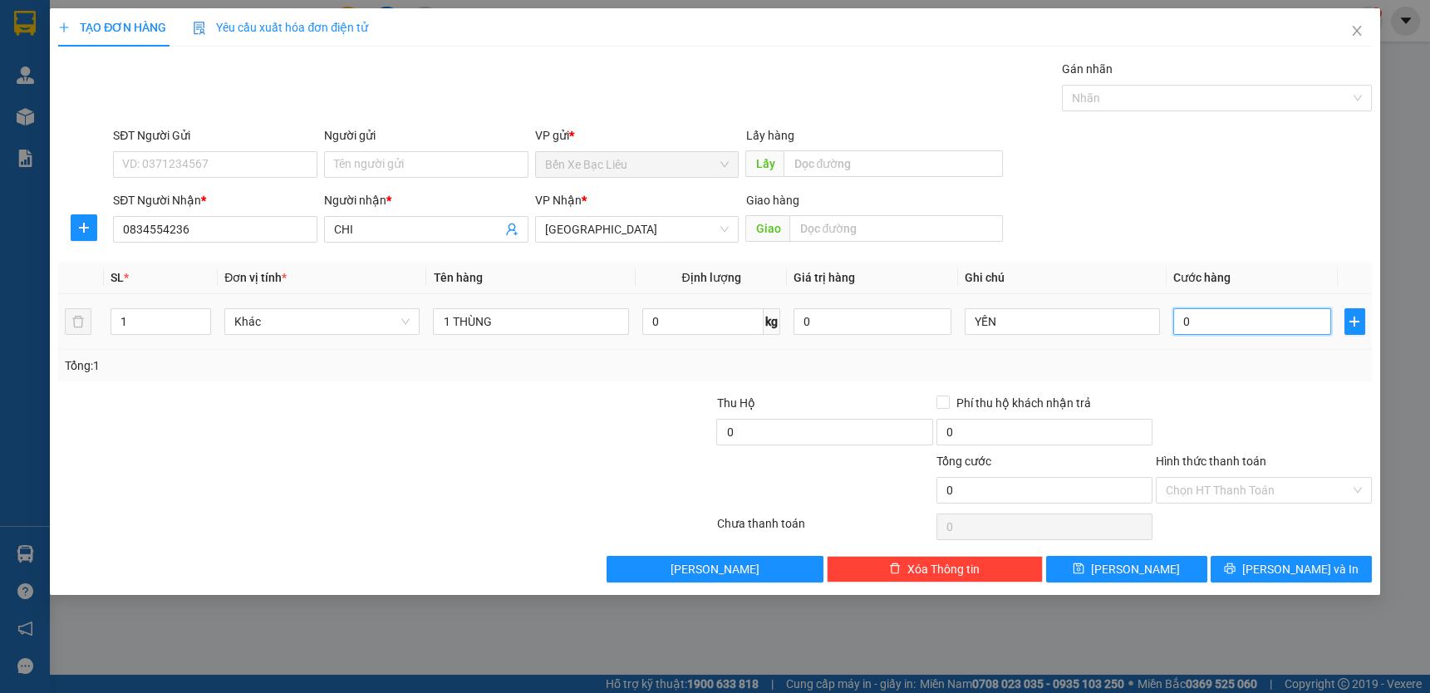
type input "80"
type input "80.000"
click at [1256, 391] on div "Transit Pickup Surcharge Ids Transit Deliver Surcharge Ids Transit Deliver Surc…" at bounding box center [715, 321] width 1314 height 523
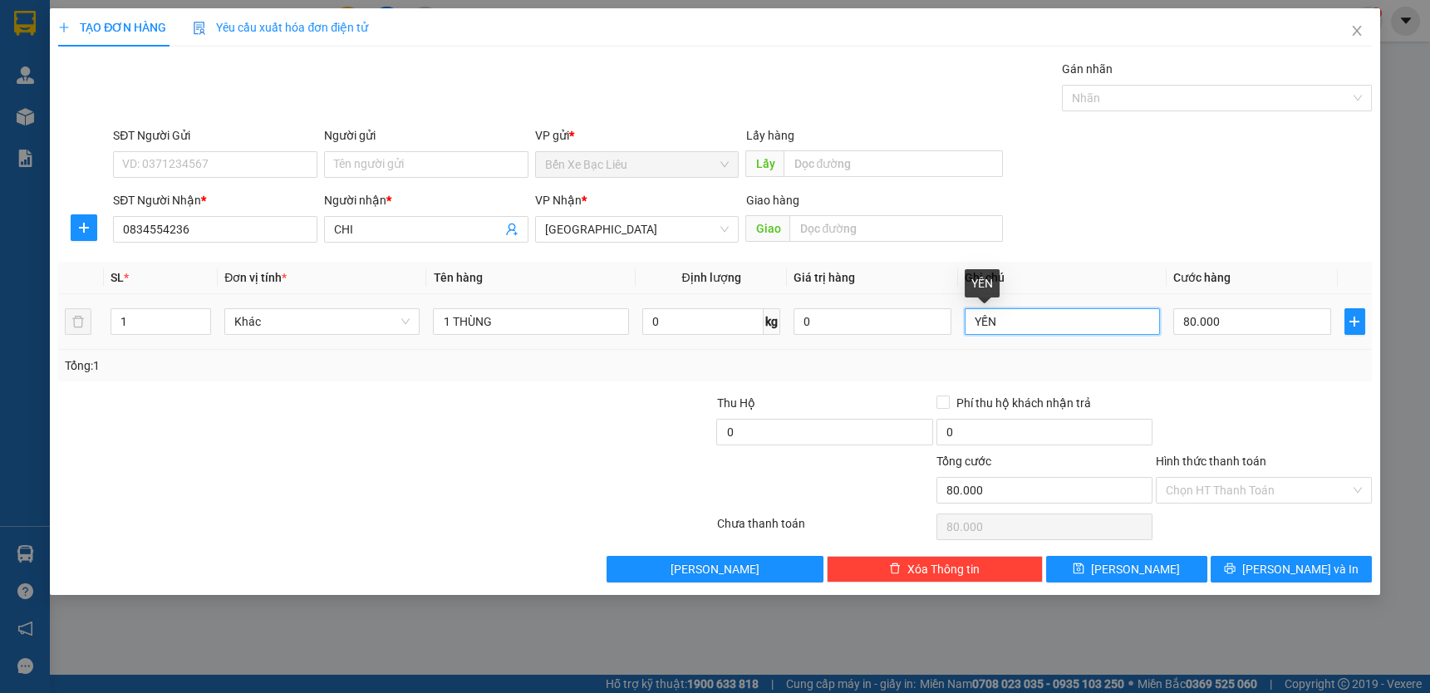
click at [1030, 320] on input "YẾN" at bounding box center [1062, 321] width 195 height 27
type input "YẾN NHẸ TAY"
click at [1254, 482] on input "Hình thức thanh toán" at bounding box center [1258, 490] width 184 height 25
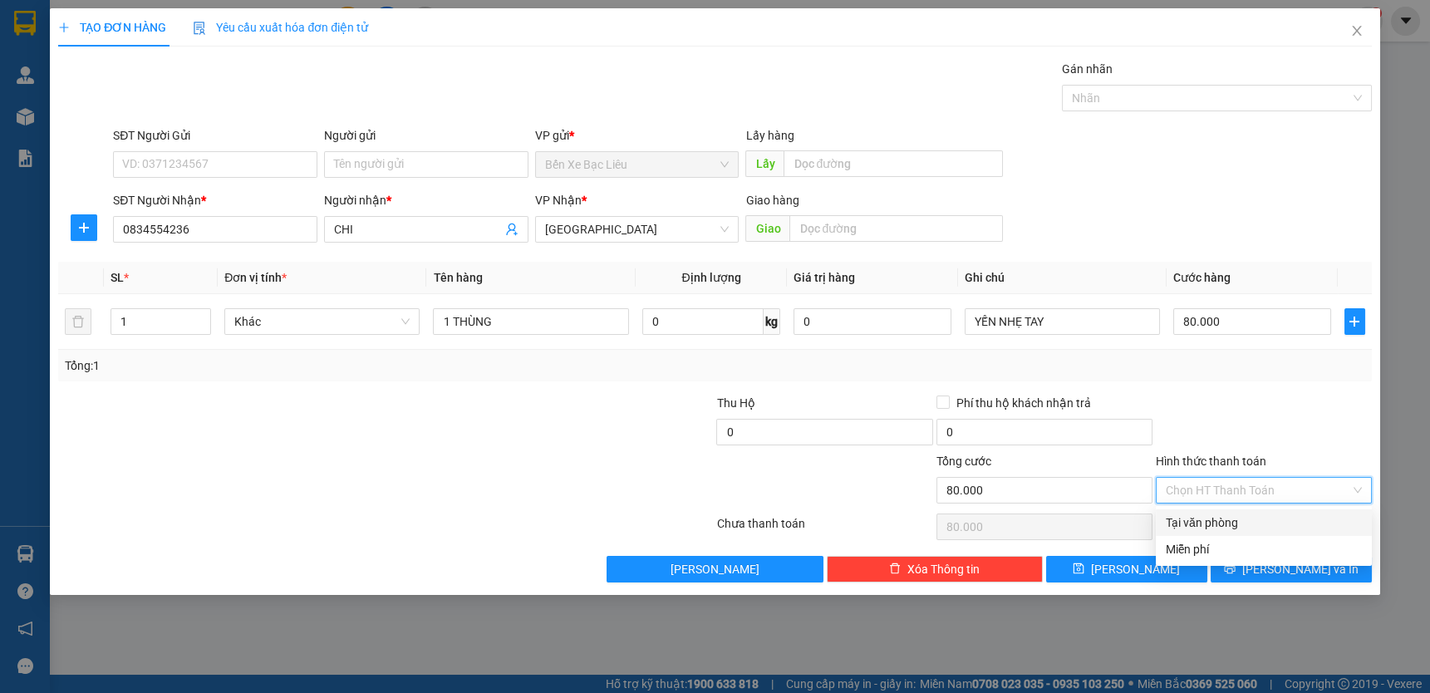
click at [1256, 505] on div "Transit Pickup Surcharge Ids Transit Deliver Surcharge Ids Transit Deliver Surc…" at bounding box center [715, 321] width 1314 height 523
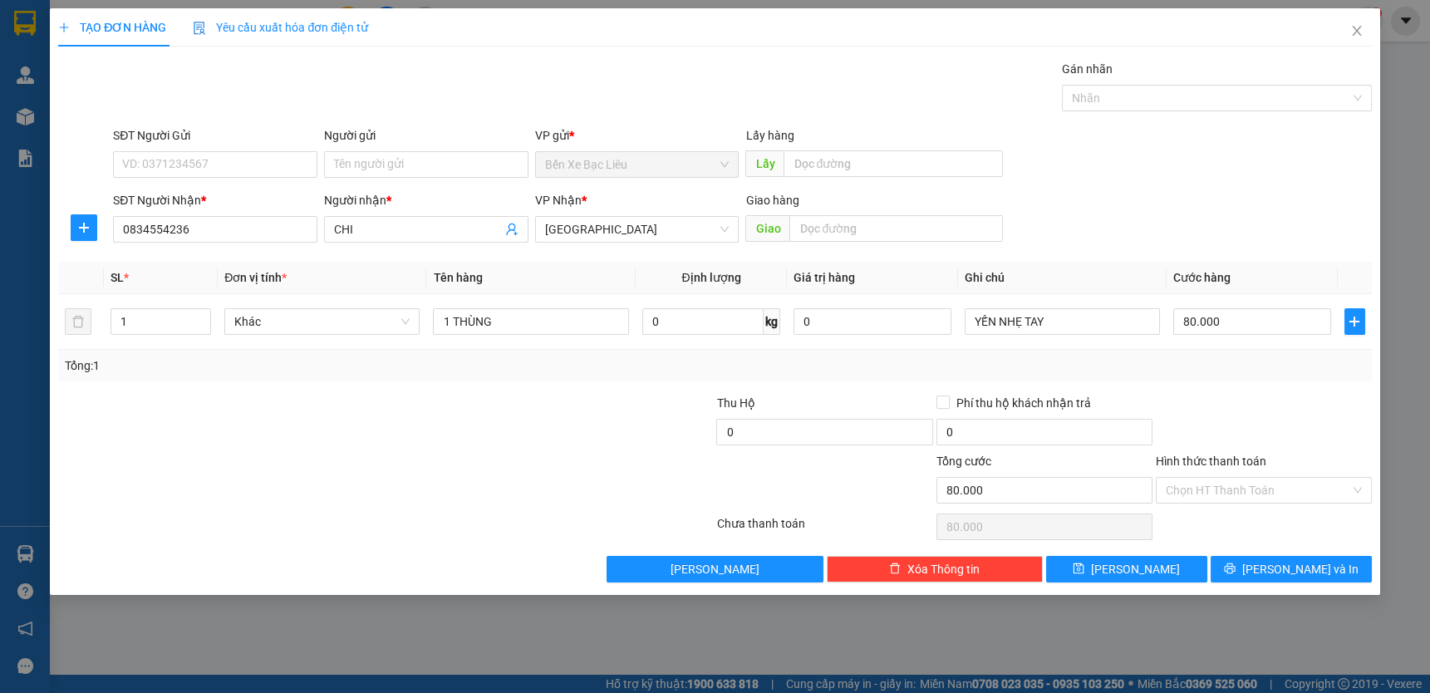
click at [1256, 510] on div "Chọn HT Thanh Toán" at bounding box center [1263, 526] width 219 height 33
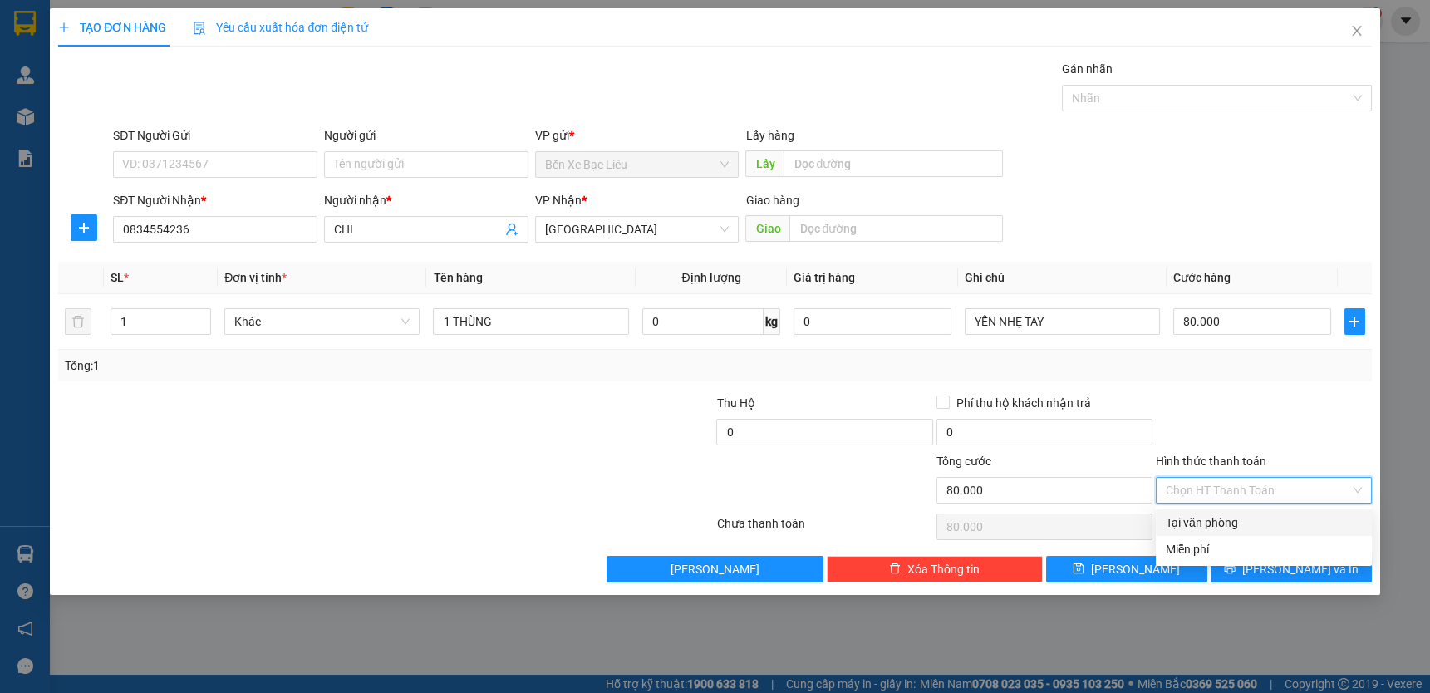
click at [1249, 485] on input "Hình thức thanh toán" at bounding box center [1258, 490] width 184 height 25
click at [1261, 521] on div "Tại văn phòng" at bounding box center [1264, 523] width 196 height 18
type input "0"
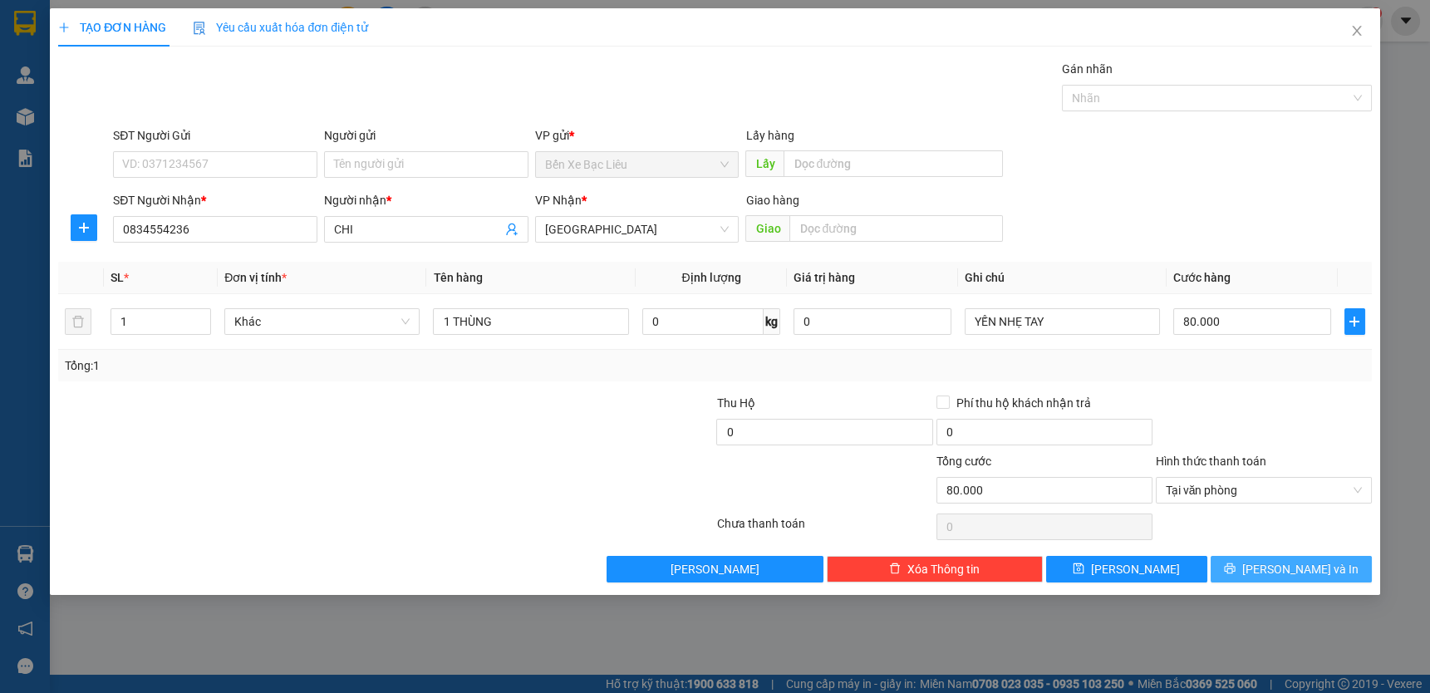
click at [1288, 570] on span "[PERSON_NAME] và In" at bounding box center [1300, 569] width 116 height 18
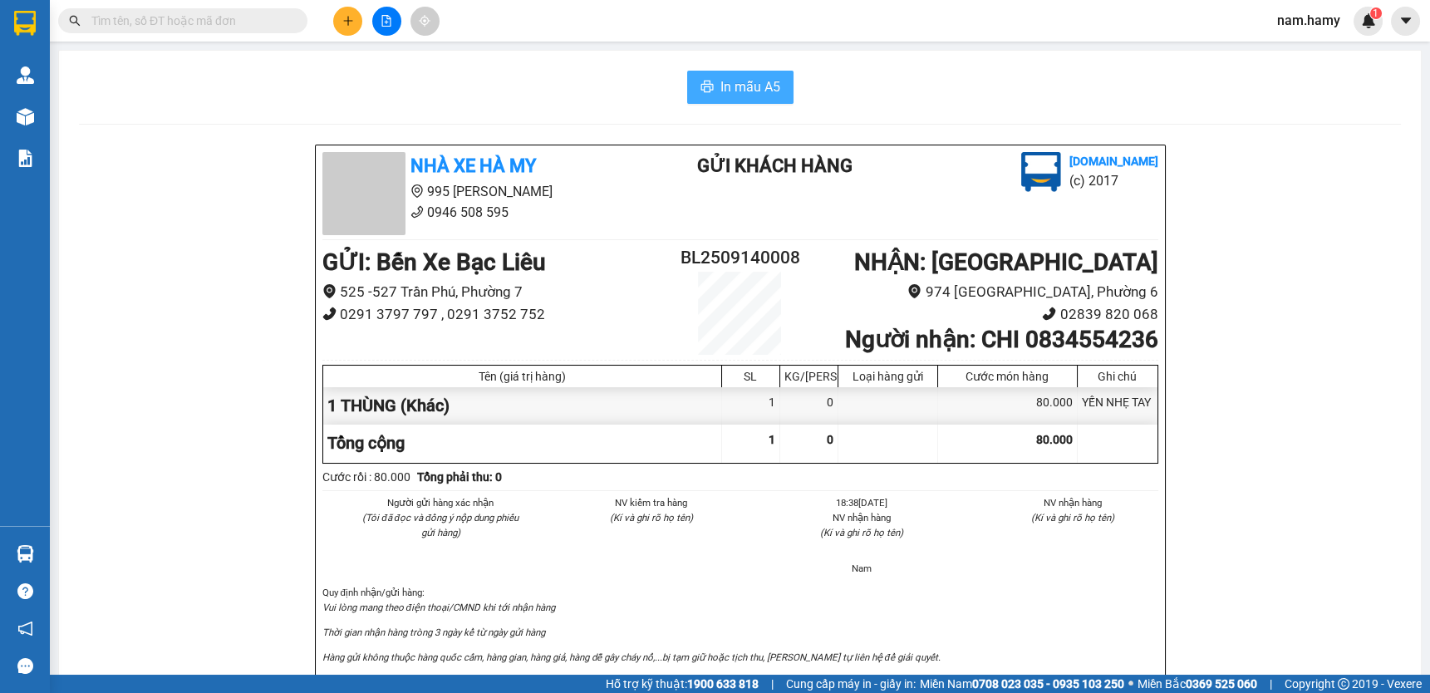
click at [764, 86] on span "In mẫu A5" at bounding box center [750, 86] width 60 height 21
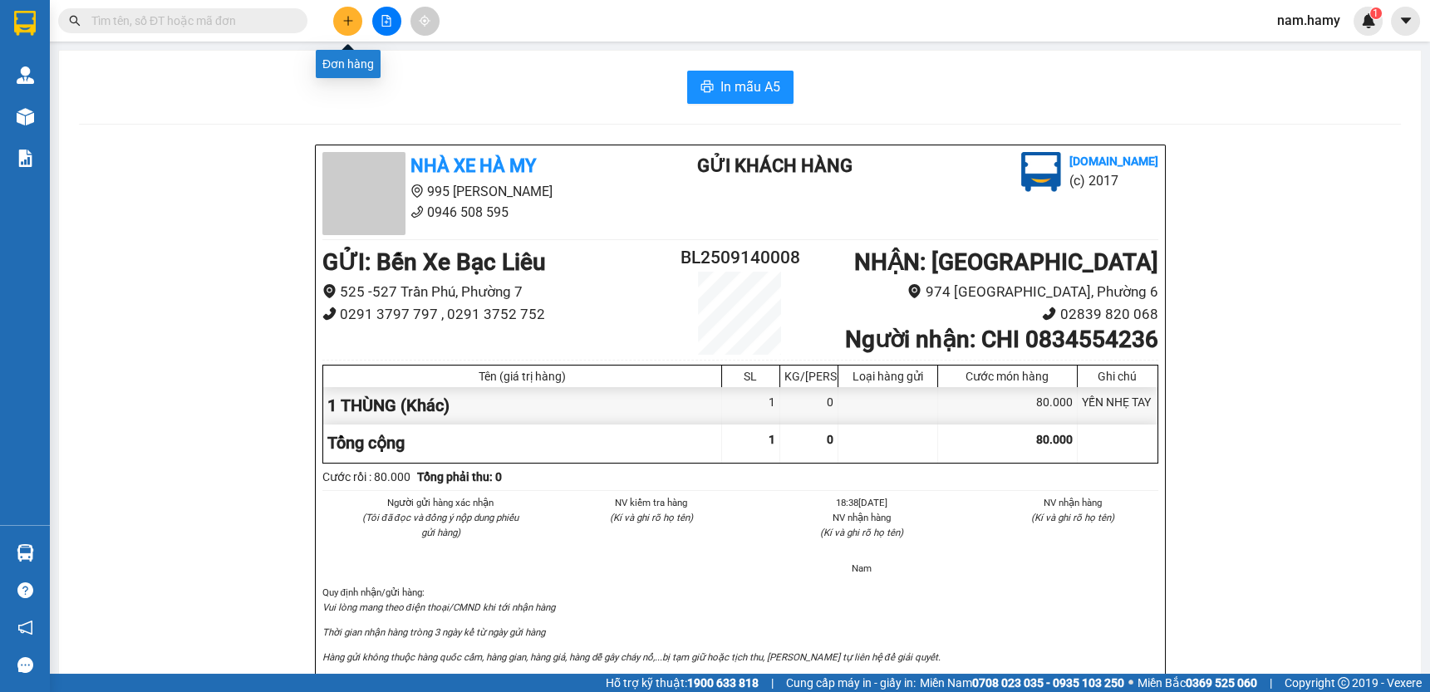
click at [352, 24] on icon "plus" at bounding box center [348, 21] width 12 height 12
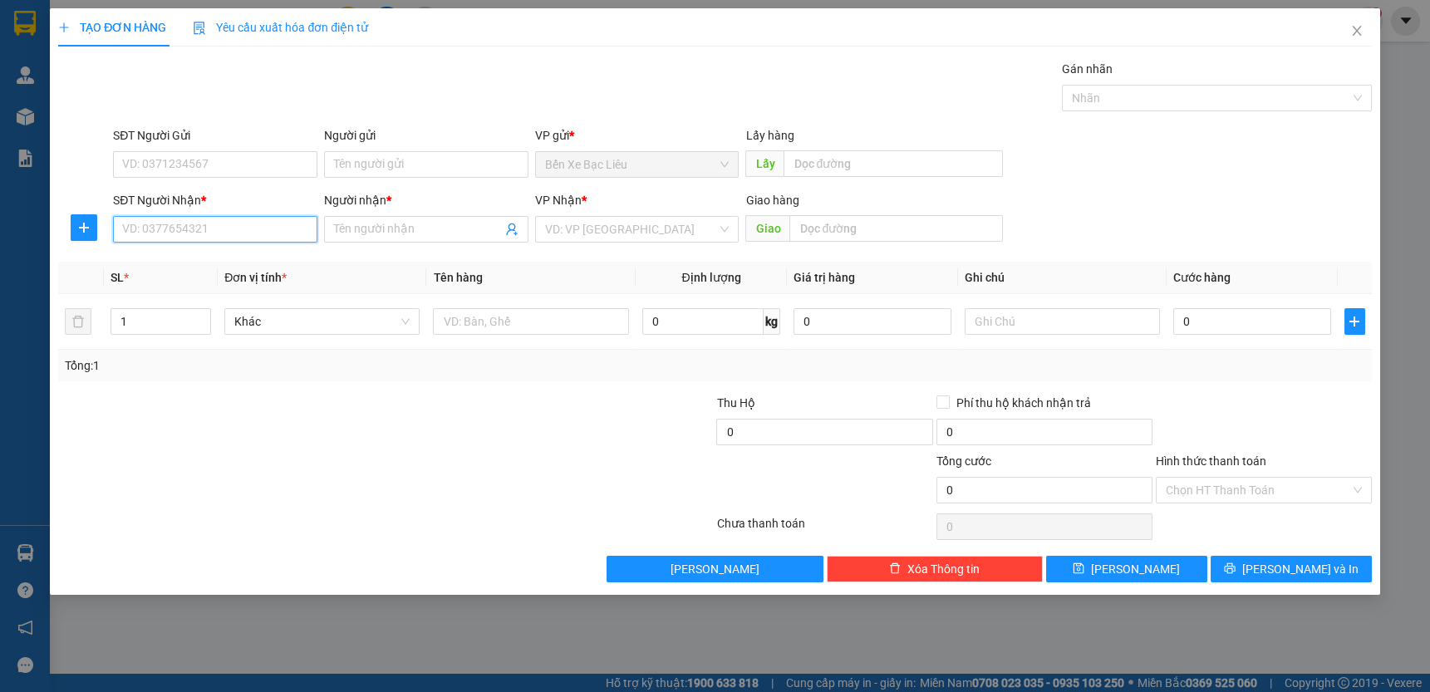
click at [280, 233] on input "SĐT Người Nhận *" at bounding box center [215, 229] width 204 height 27
type input "0774805819"
click at [383, 229] on input "Người nhận *" at bounding box center [418, 229] width 168 height 18
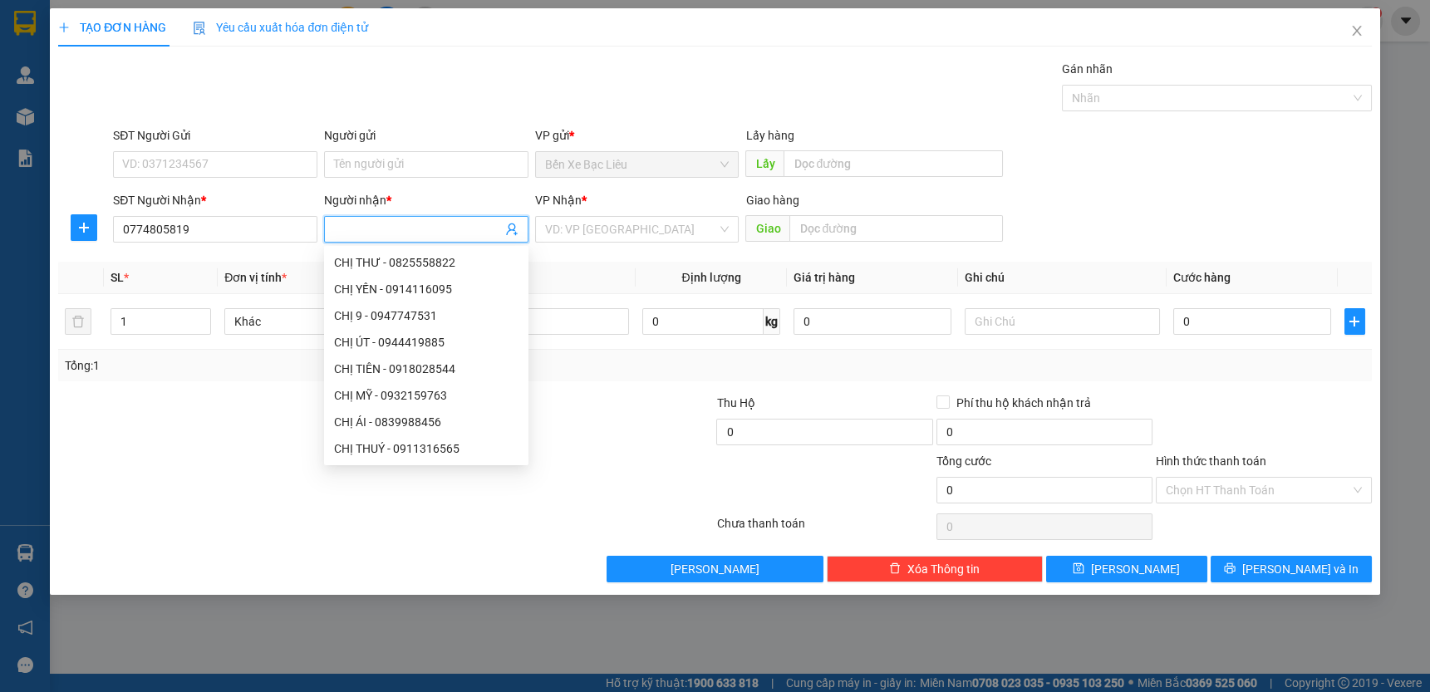
type input "A"
type input "ÁI"
click at [557, 223] on input "search" at bounding box center [631, 229] width 173 height 25
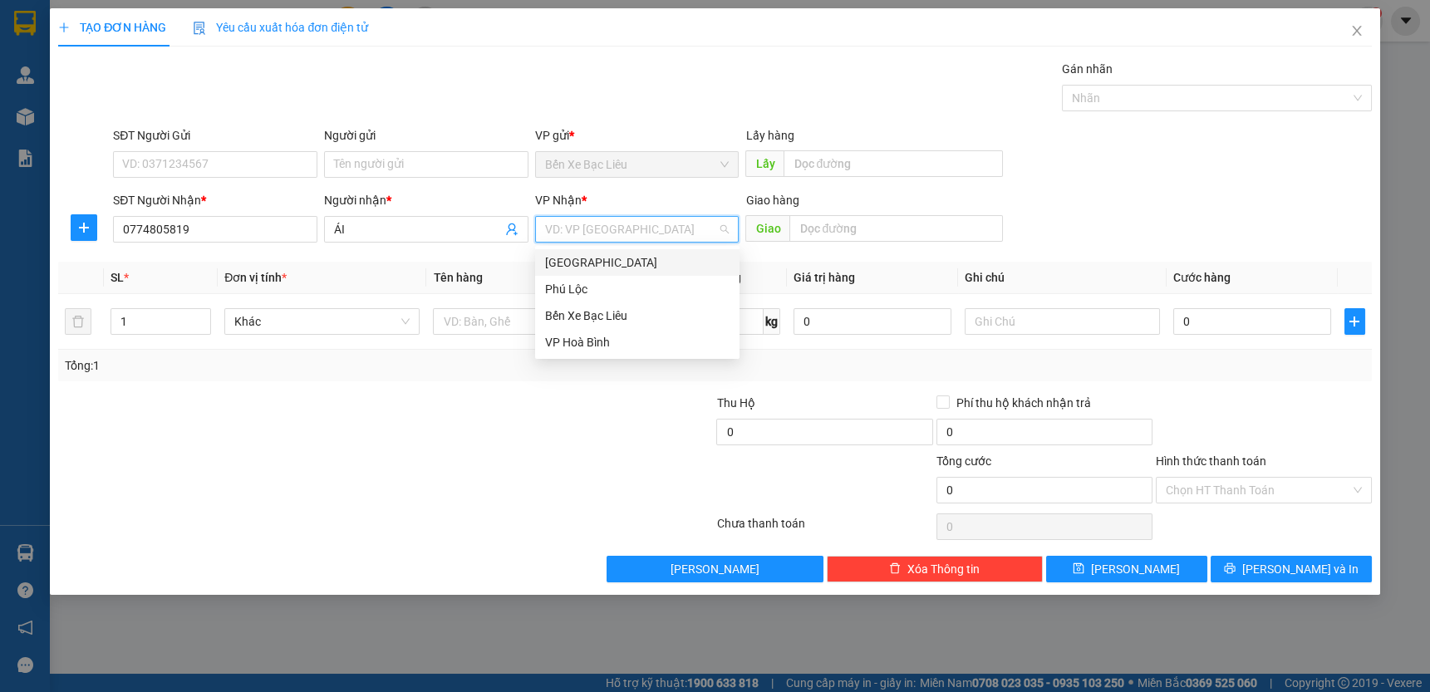
click at [587, 256] on div "[GEOGRAPHIC_DATA]" at bounding box center [637, 262] width 184 height 18
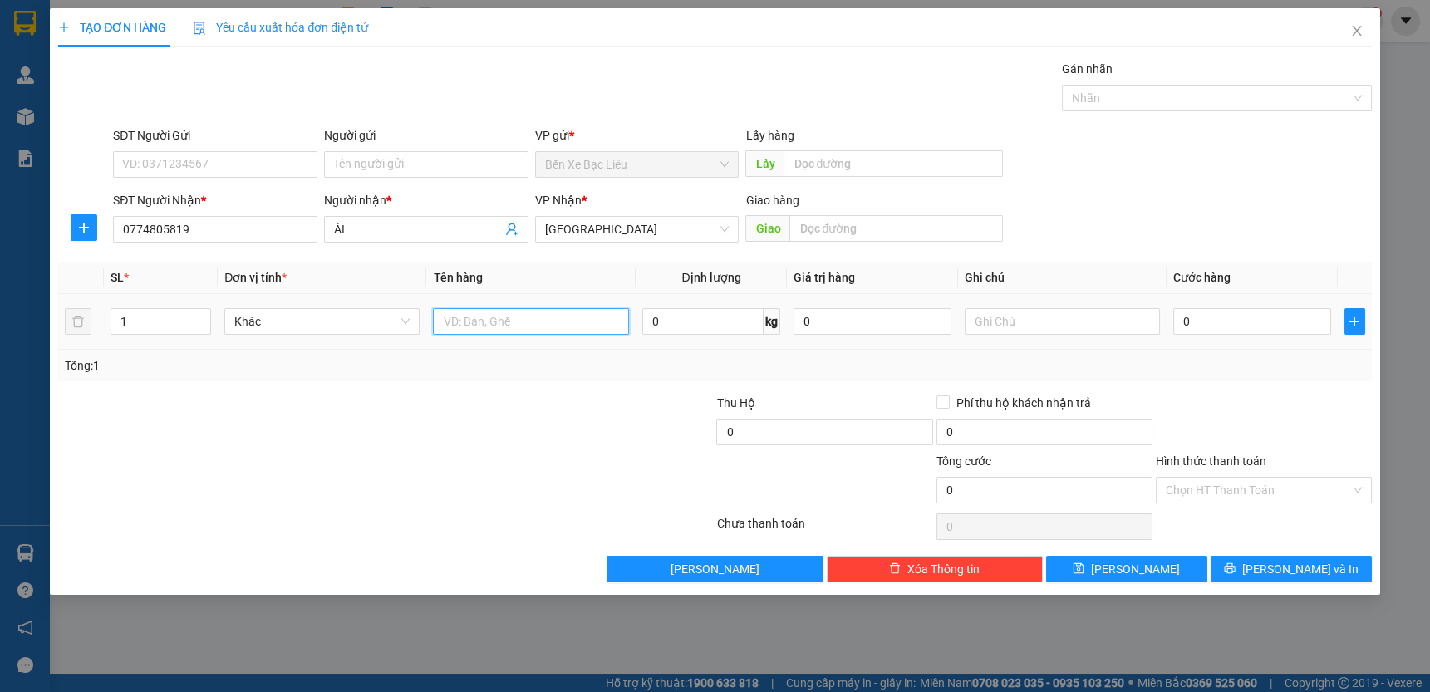
click at [532, 321] on input "text" at bounding box center [530, 321] width 195 height 27
type input "1 XE 1 CHÌA 1 CÀ VẸT 1 BẢO HIỂM"
click at [1178, 325] on input "0" at bounding box center [1252, 321] width 158 height 27
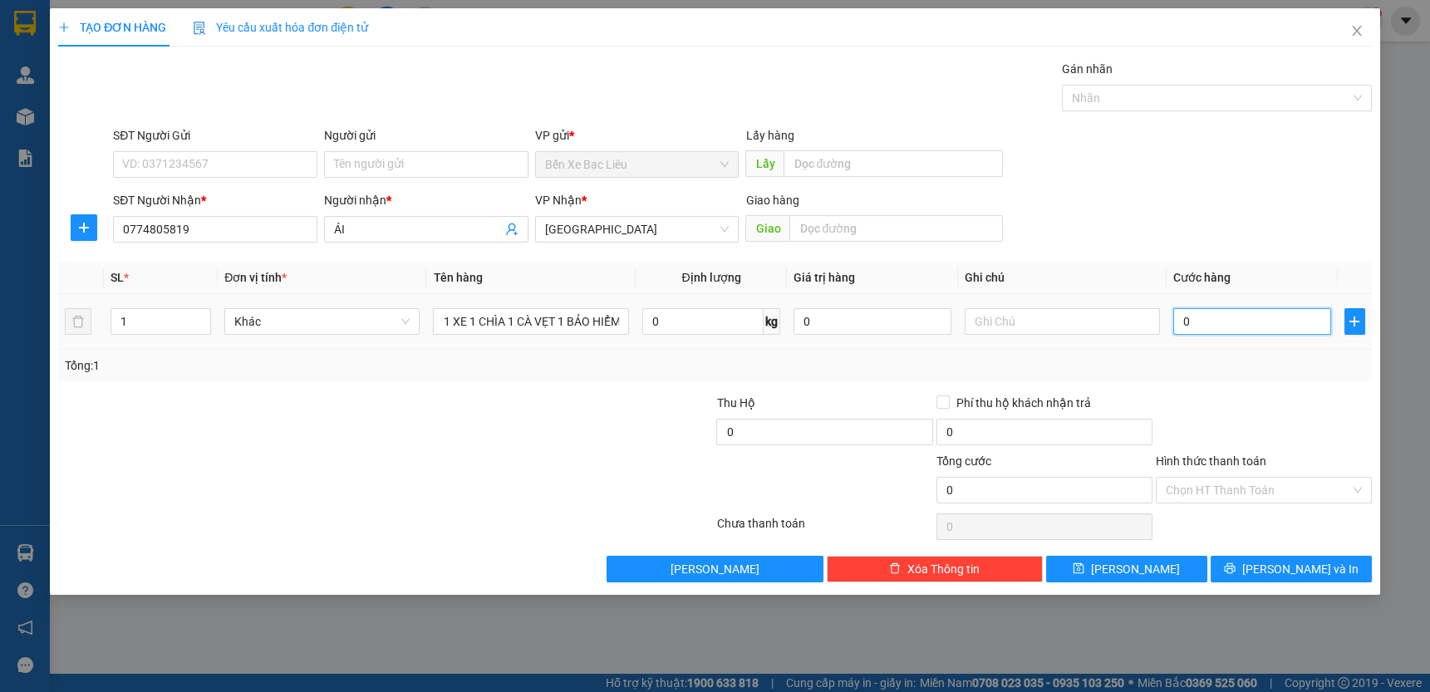
type input "4"
type input "40"
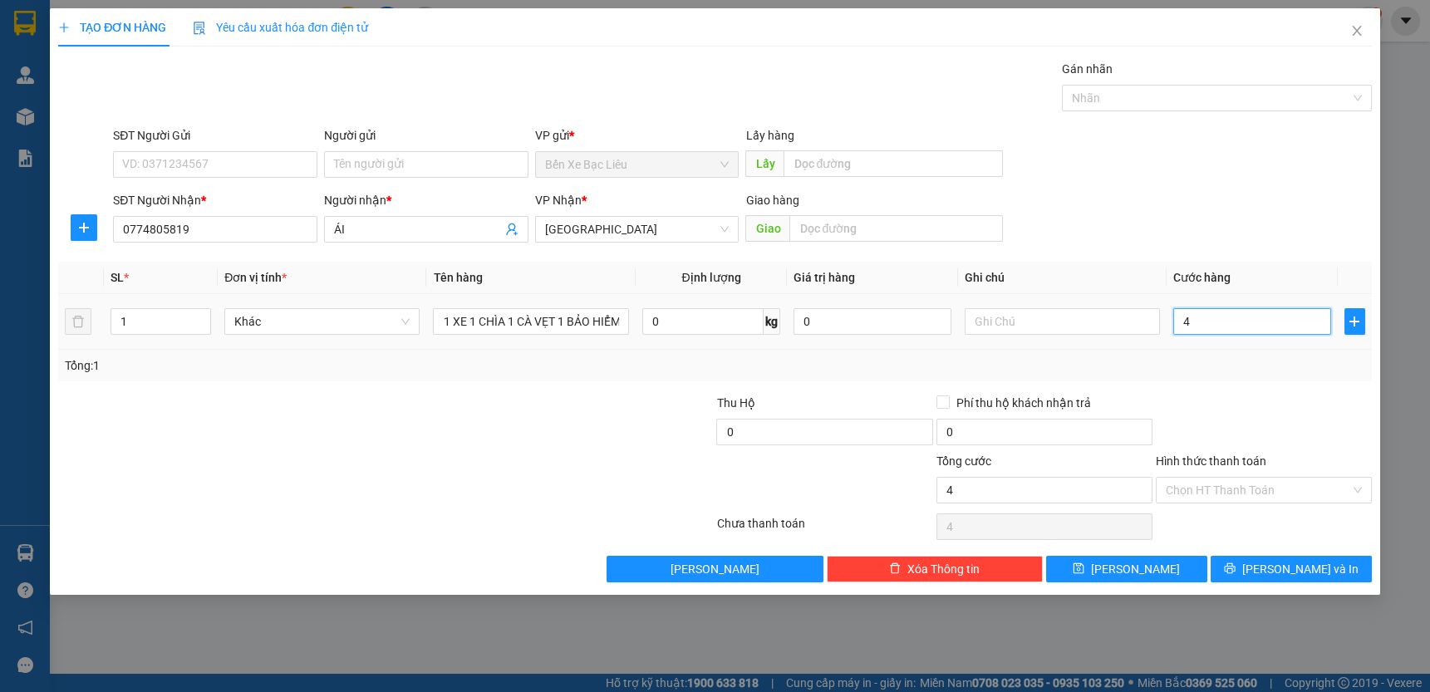
type input "40"
type input "400"
type input "400.000"
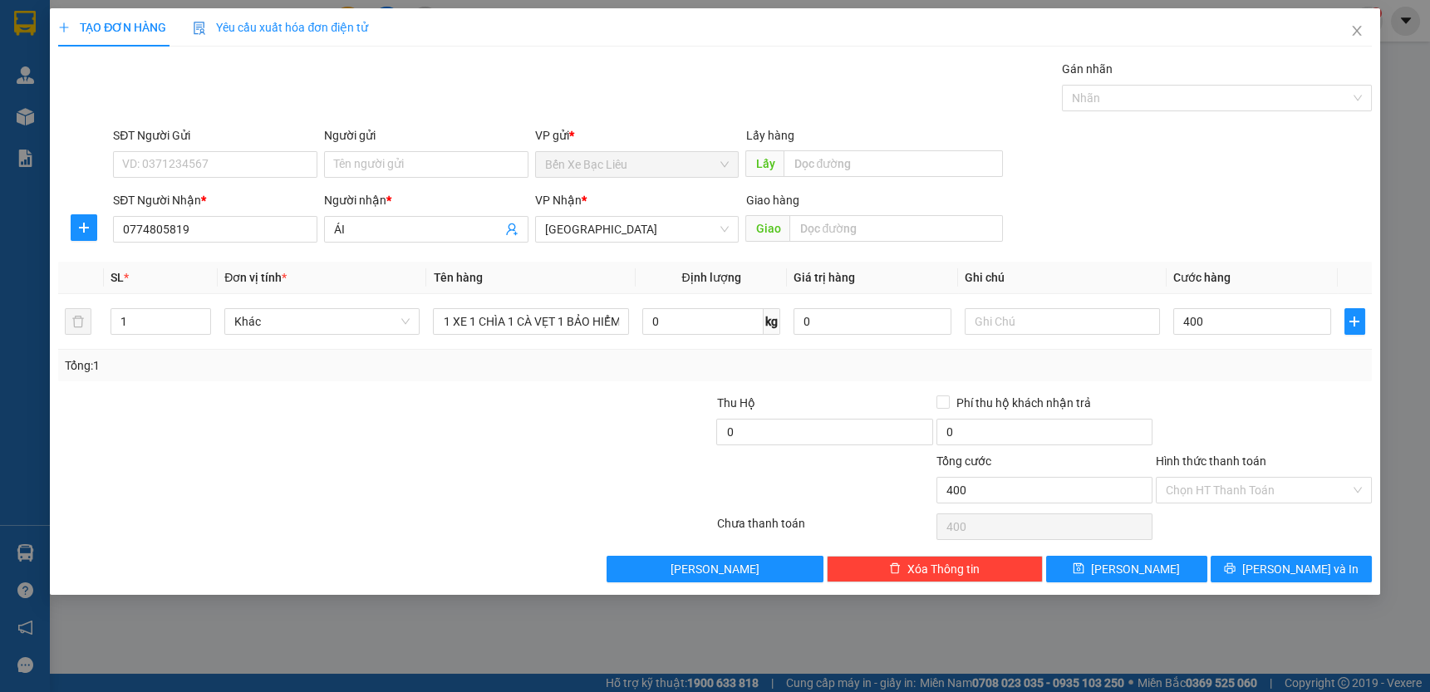
type input "400.000"
click at [1261, 387] on div "Transit Pickup Surcharge Ids Transit Deliver Surcharge Ids Transit Deliver Surc…" at bounding box center [715, 321] width 1314 height 523
click at [1258, 489] on input "Hình thức thanh toán" at bounding box center [1258, 490] width 184 height 25
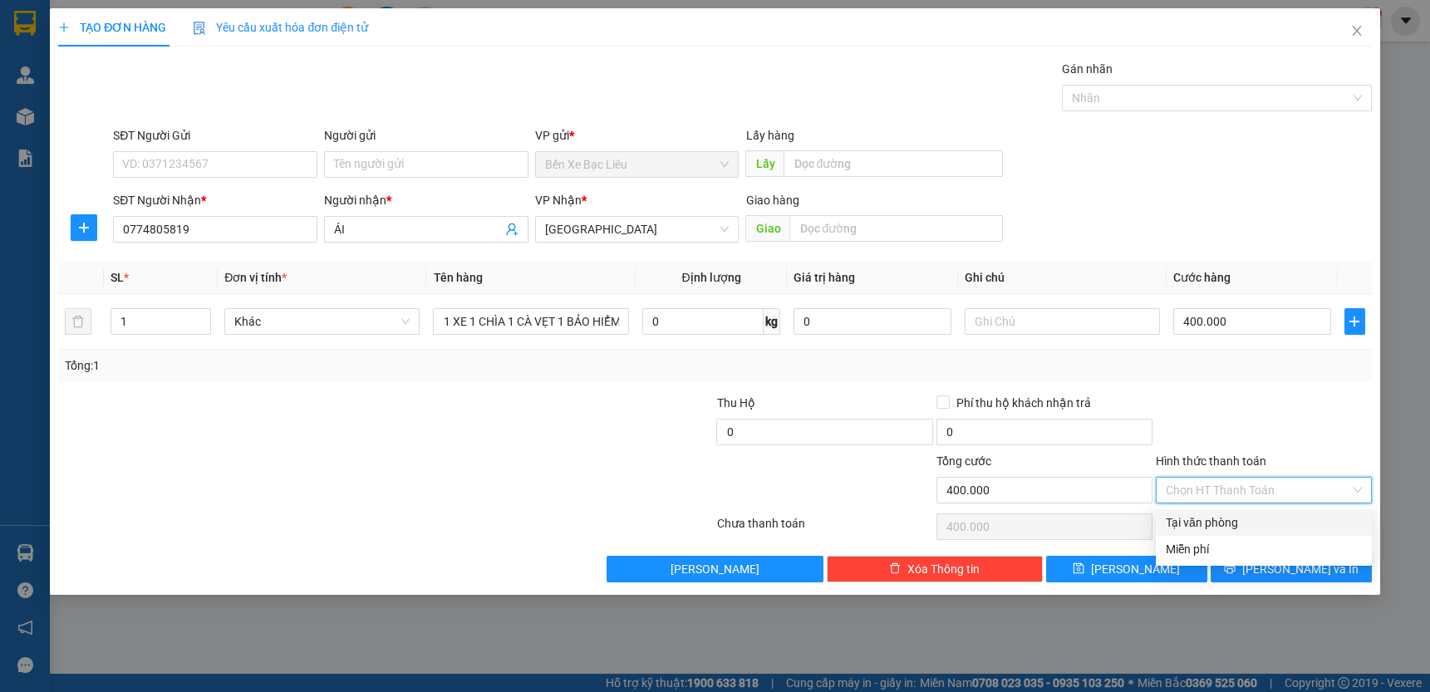
click at [1261, 517] on div "Tại văn phòng" at bounding box center [1264, 523] width 196 height 18
type input "0"
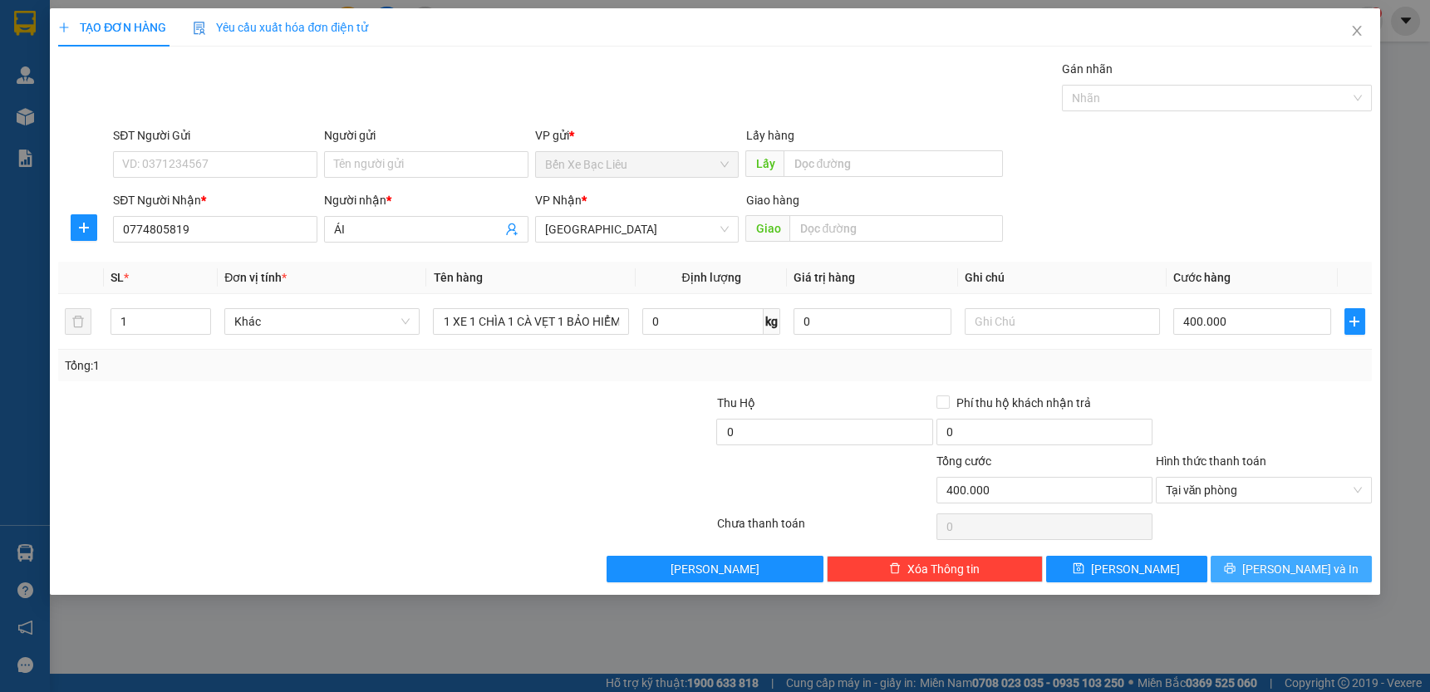
click at [1302, 570] on span "[PERSON_NAME] và In" at bounding box center [1300, 569] width 116 height 18
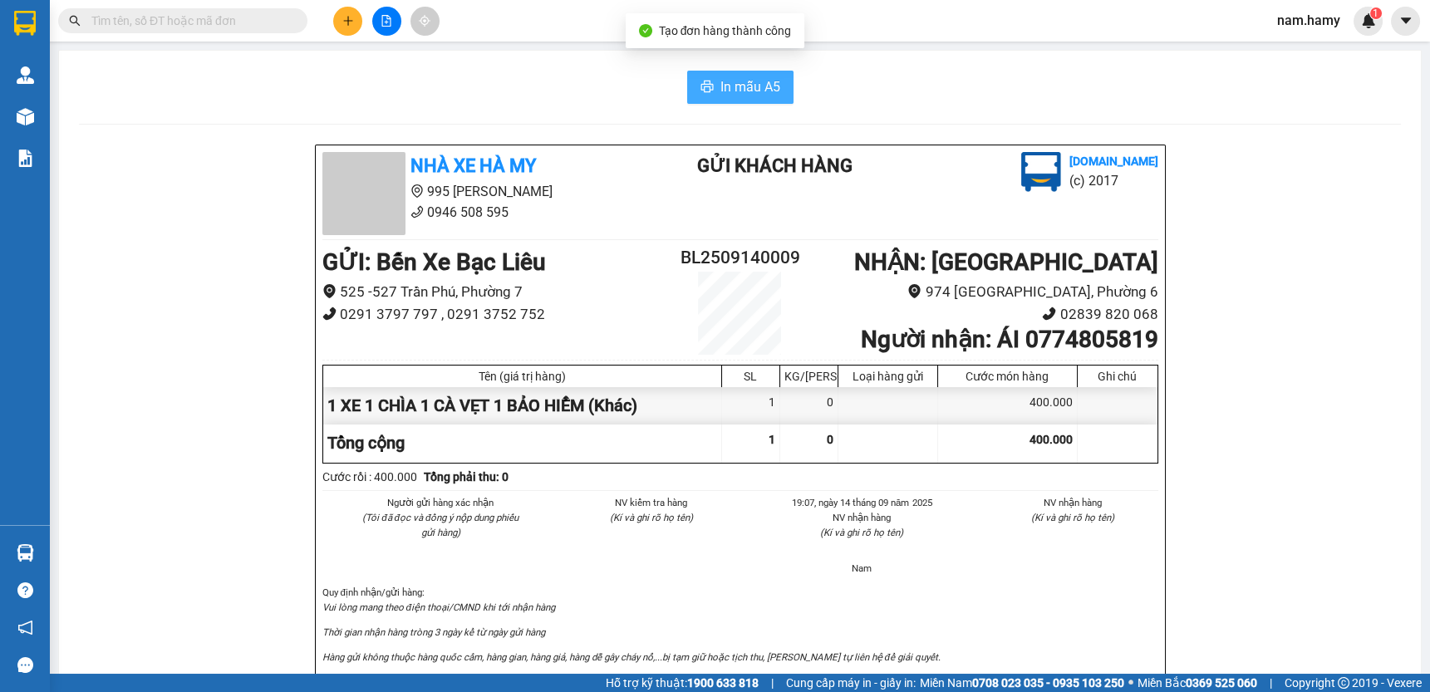
click at [745, 97] on button "In mẫu A5" at bounding box center [740, 87] width 106 height 33
click at [720, 88] on span "In mẫu A5" at bounding box center [750, 86] width 60 height 21
